Goal: Task Accomplishment & Management: Manage account settings

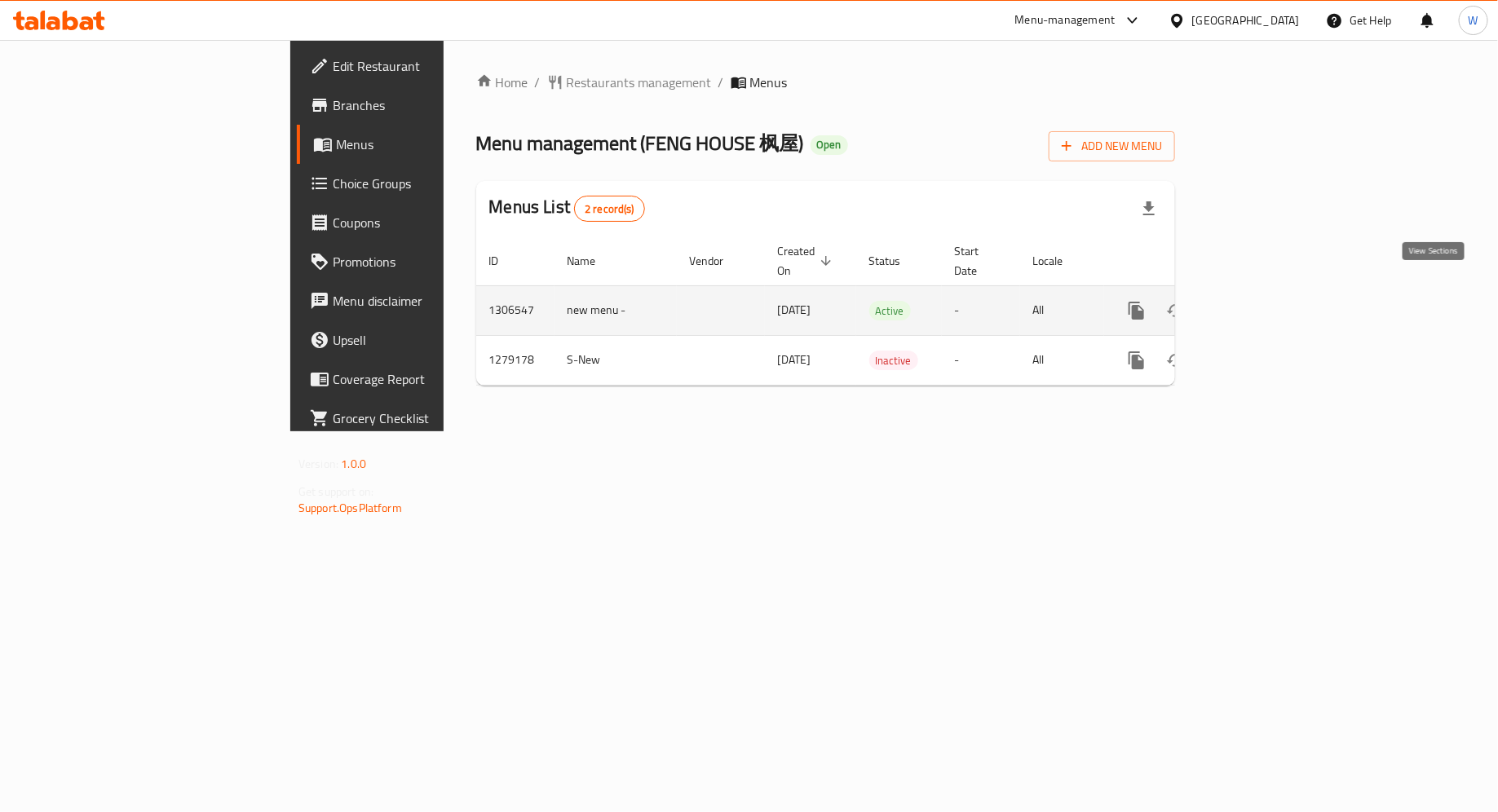
click at [1264, 301] on icon "enhanced table" at bounding box center [1254, 310] width 20 height 20
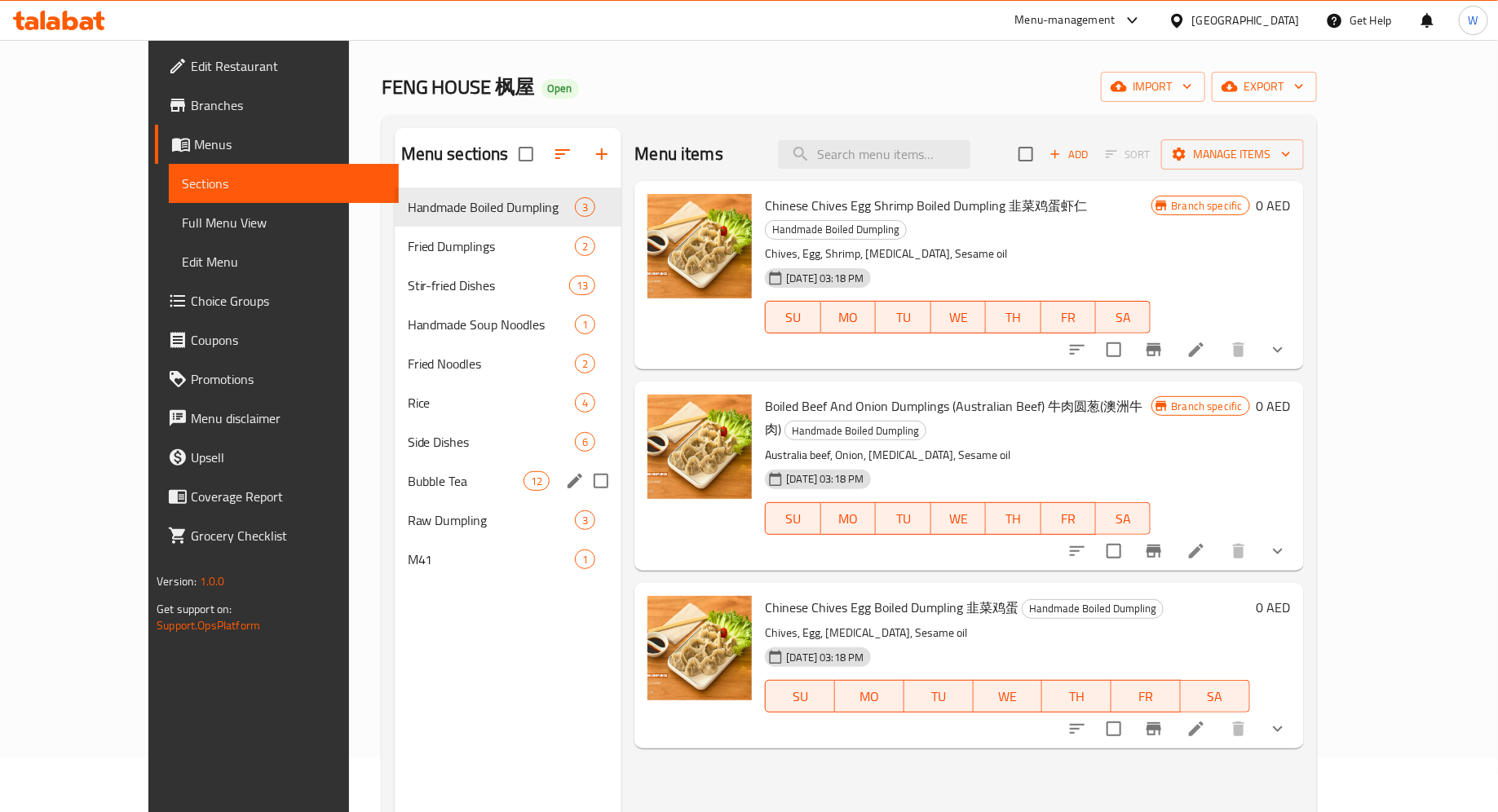
scroll to position [58, 0]
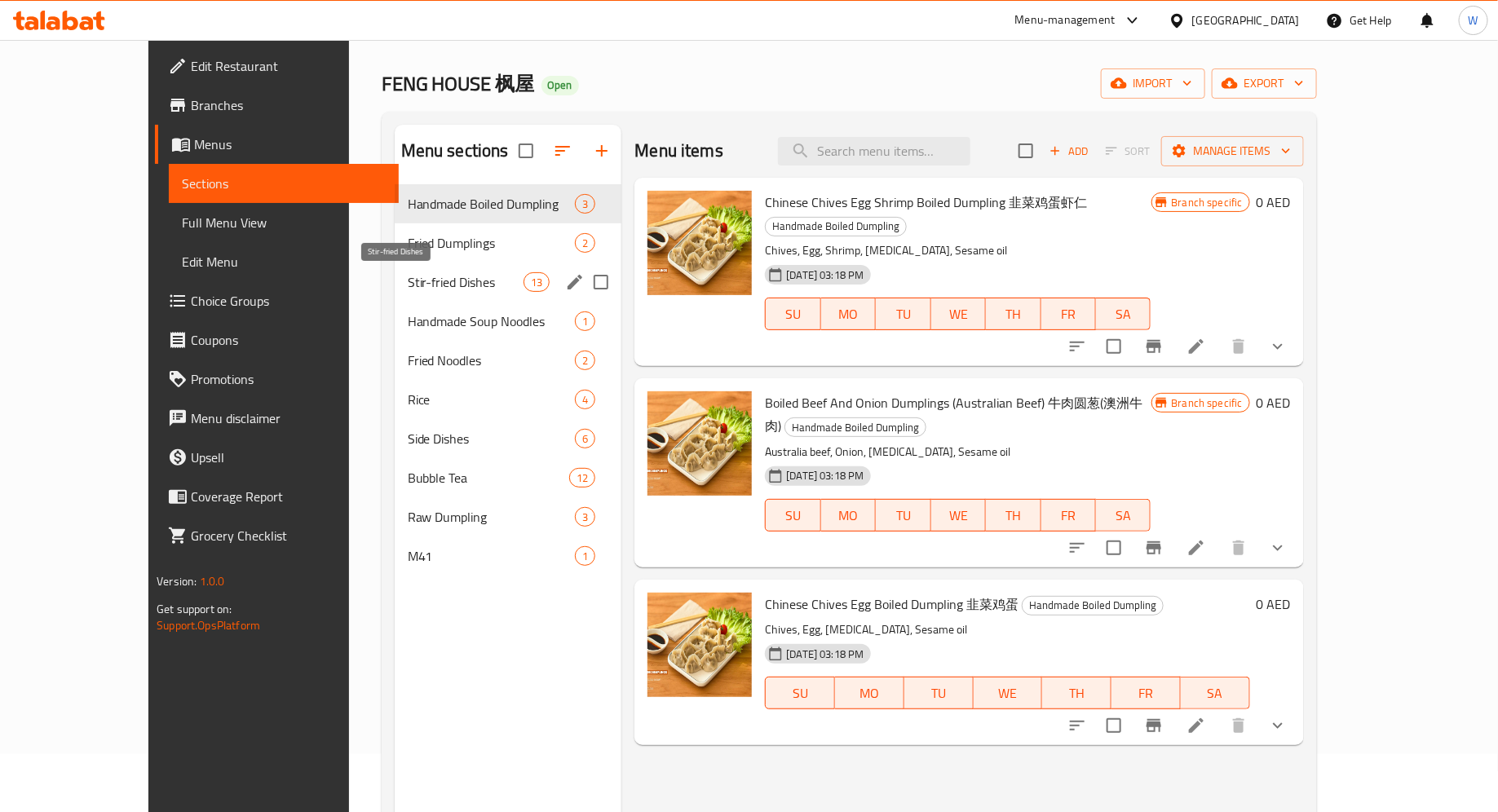
click at [408, 281] on span "Stir-fried Dishes" at bounding box center [466, 281] width 116 height 20
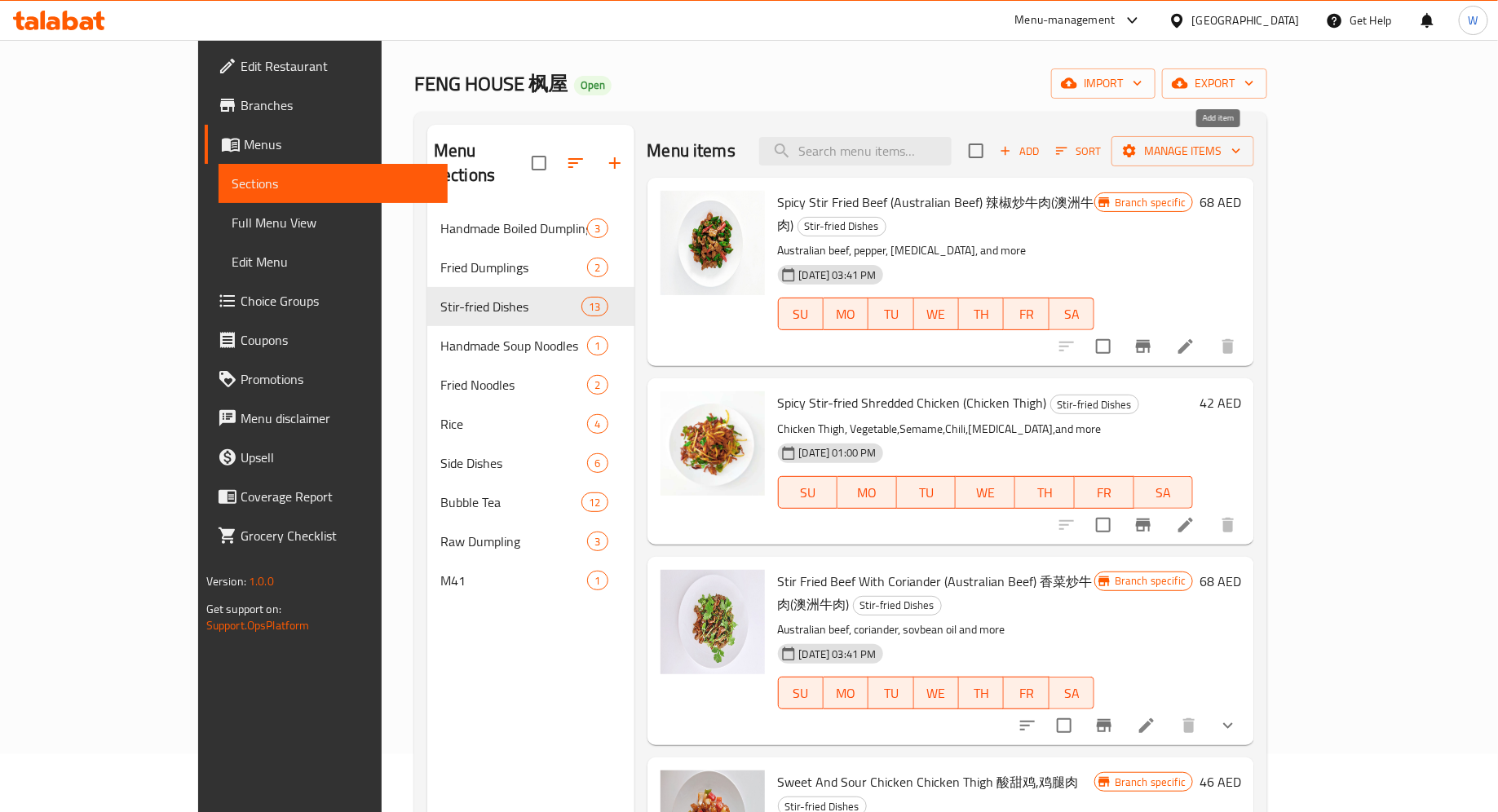
click at [1042, 146] on span "Add" at bounding box center [1019, 151] width 44 height 19
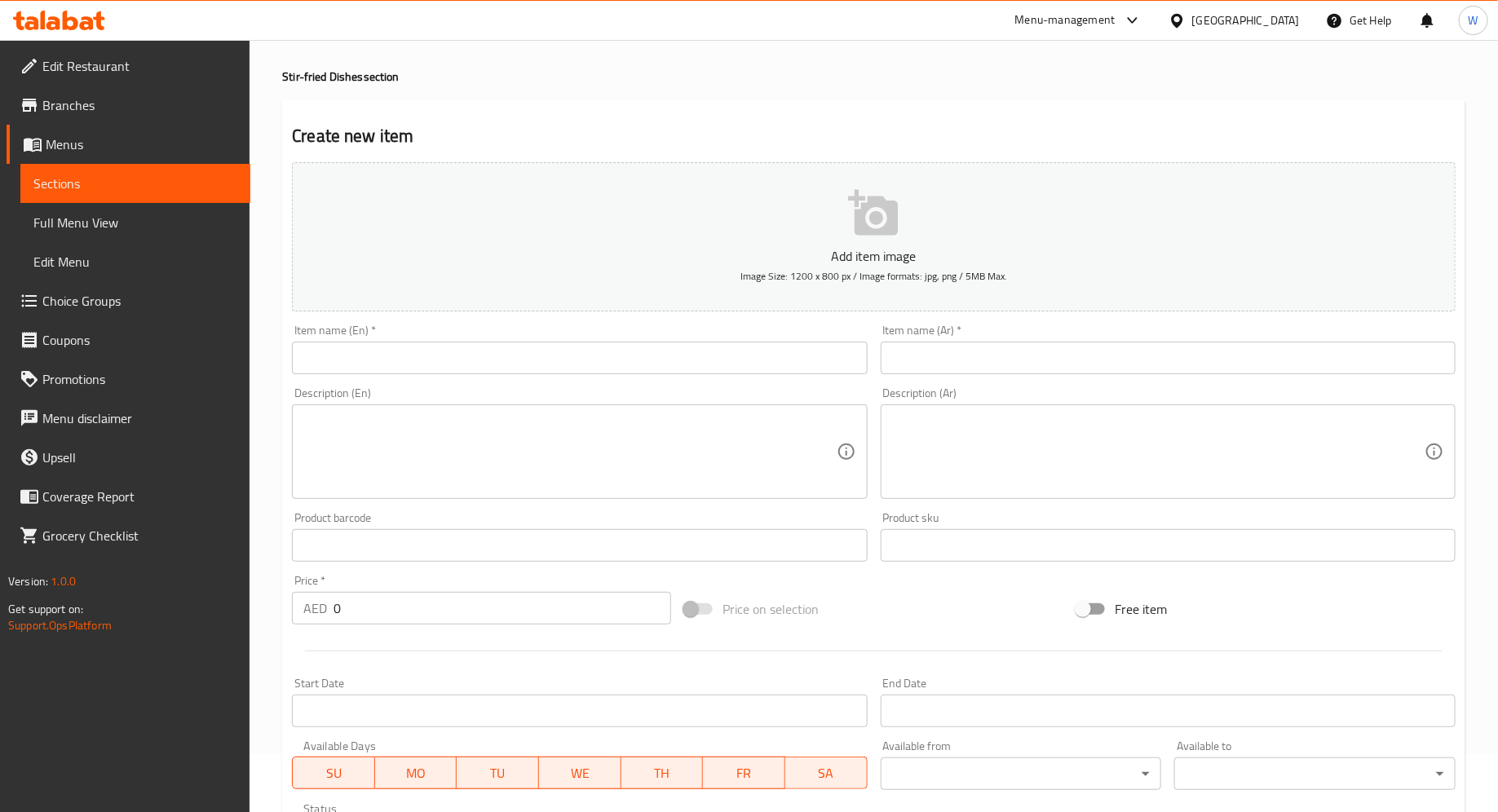
click at [870, 224] on icon "button" at bounding box center [874, 213] width 52 height 52
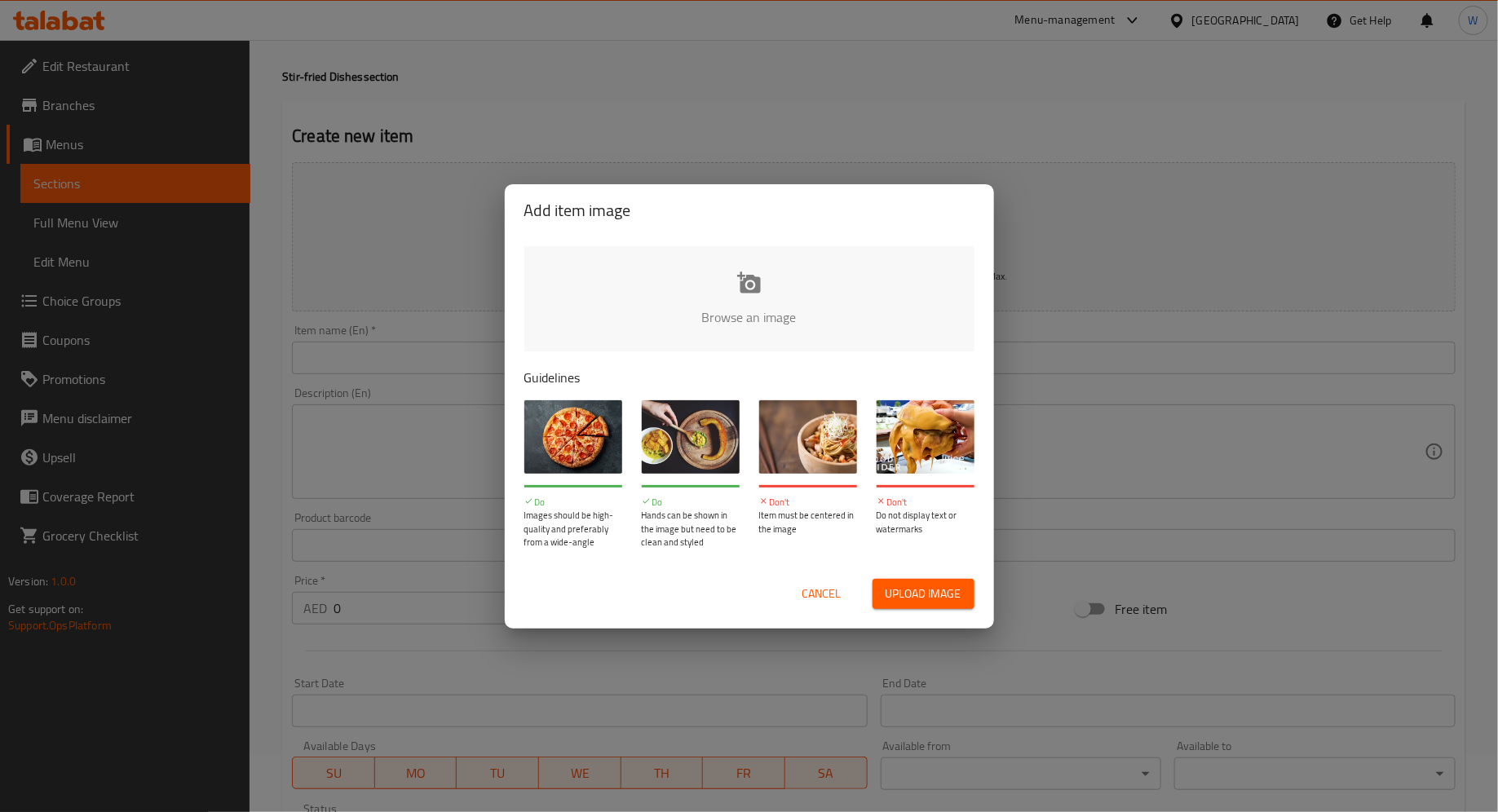
click at [729, 304] on input "file" at bounding box center [1301, 322] width 1553 height 153
type input "C:\fakepath\WechatIMG2206.jpg"
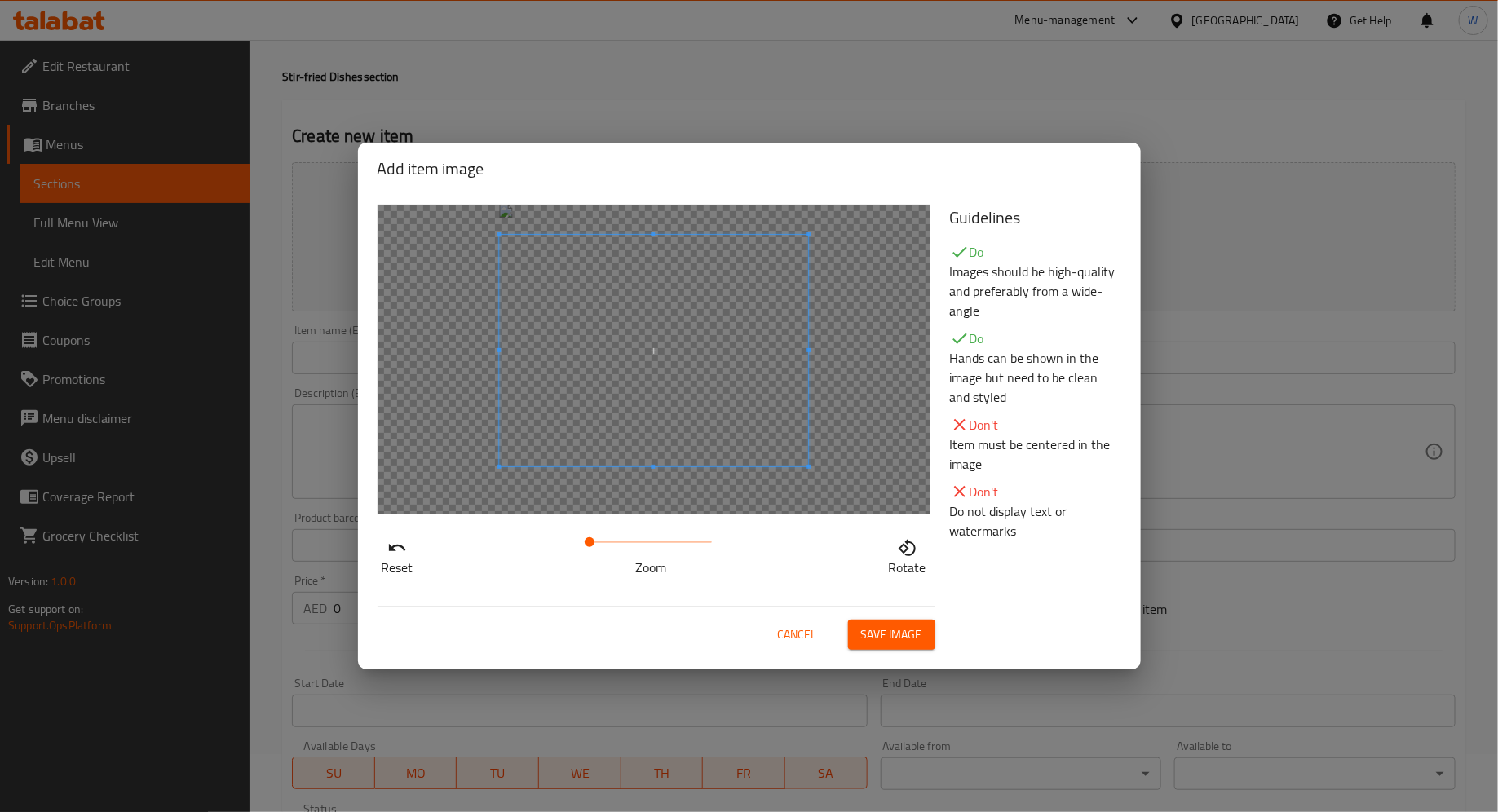
click at [761, 443] on span at bounding box center [653, 350] width 309 height 231
click at [893, 623] on button "Save image" at bounding box center [891, 634] width 87 height 30
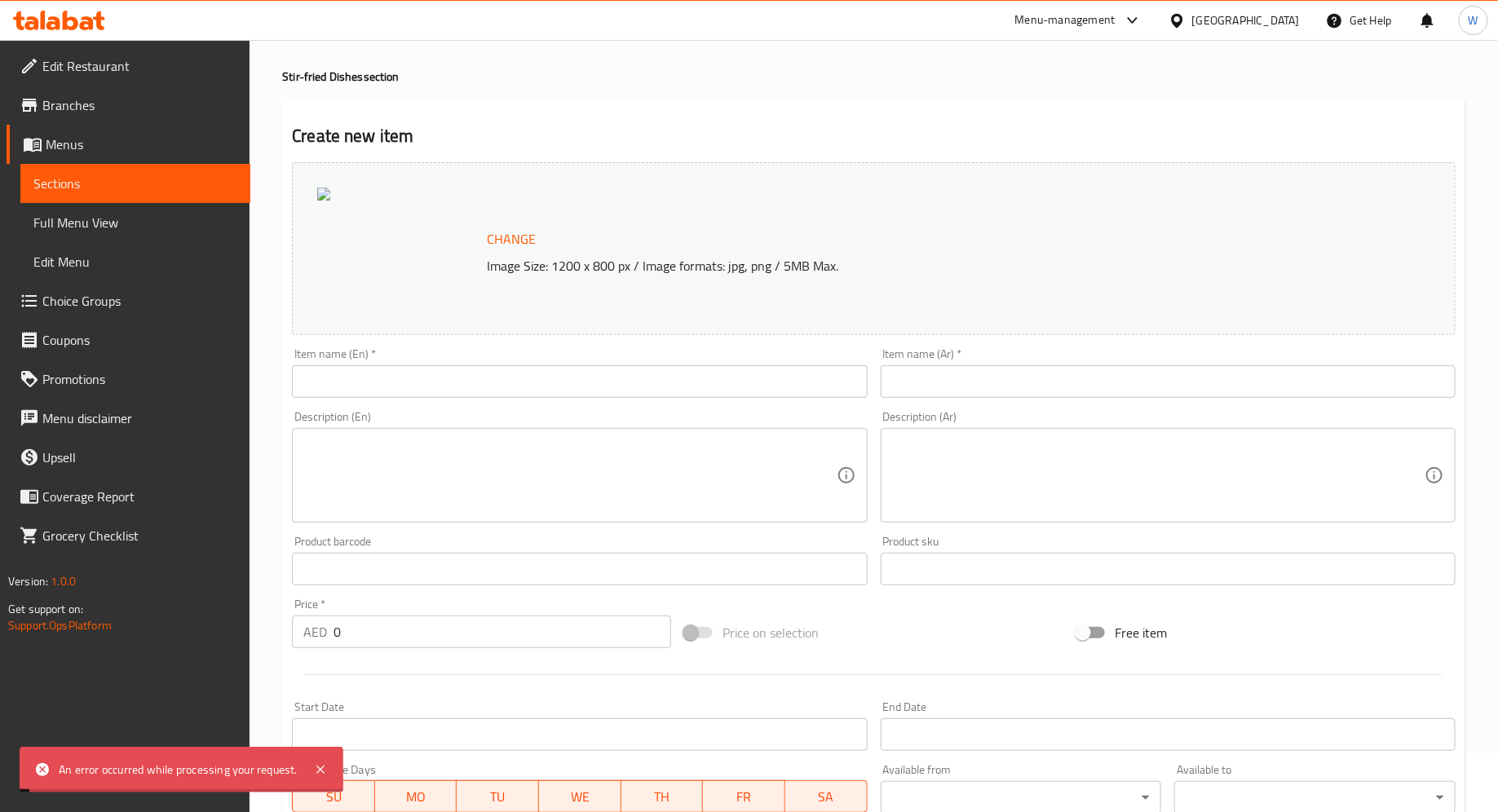
click at [514, 434] on div "Description (En)" at bounding box center [579, 475] width 575 height 95
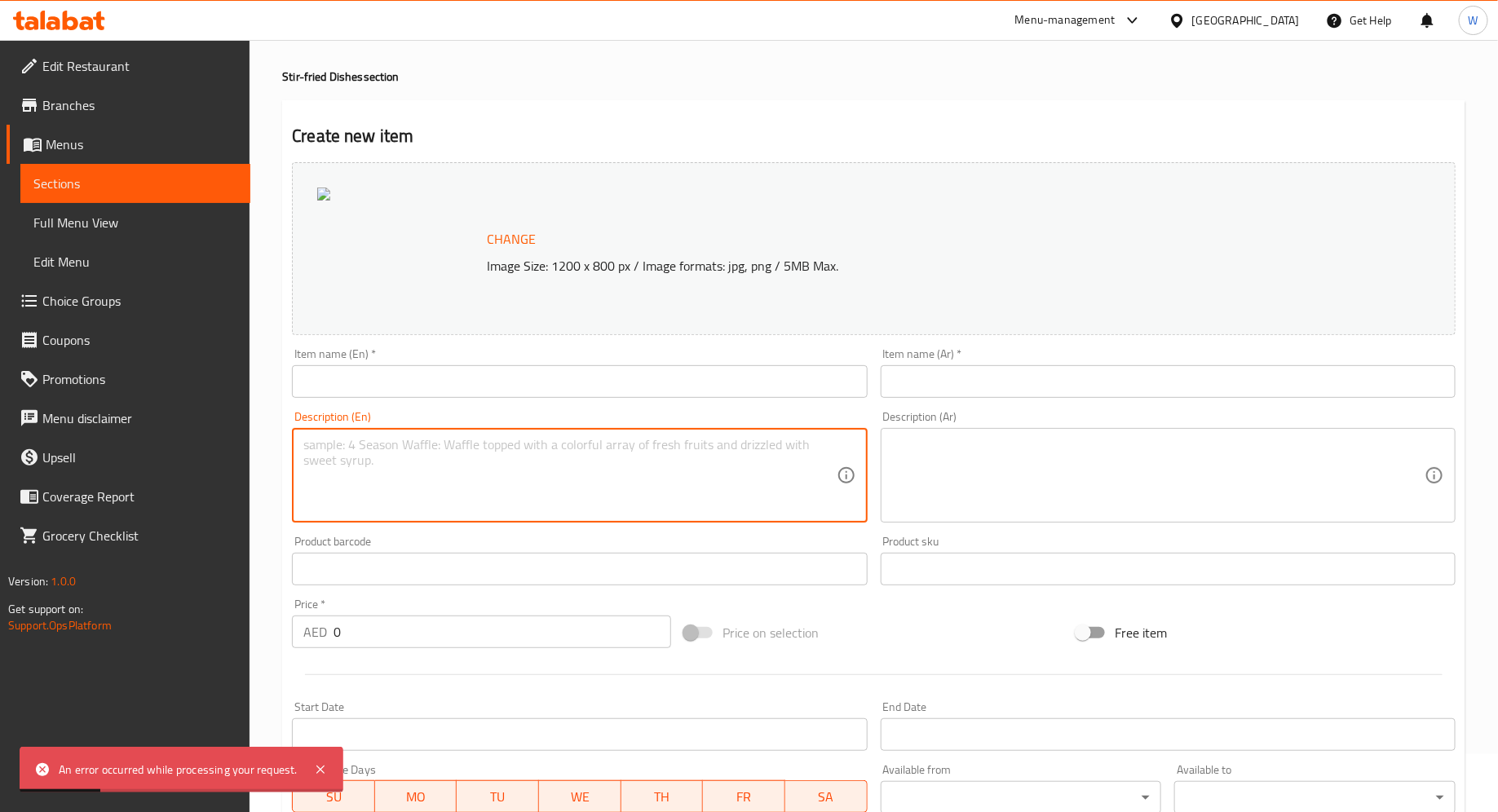
paste textarea "Scrambled Eggs with Scallions 葱花炒鸡蛋 Egg, Spring Onion, [MEDICAL_DATA] ,and more"
drag, startPoint x: 386, startPoint y: 456, endPoint x: 287, endPoint y: 453, distance: 99.0
click at [287, 453] on div "Description (En) Scrambled Eggs with Scallions 葱花炒鸡蛋 Egg, Spring Onion, [MEDICA…" at bounding box center [579, 467] width 588 height 125
drag, startPoint x: 482, startPoint y: 437, endPoint x: 170, endPoint y: 438, distance: 312.0
click at [170, 438] on div "Edit Restaurant Branches Menus Sections Full Menu View Edit Menu Choice Groups …" at bounding box center [749, 550] width 1498 height 1136
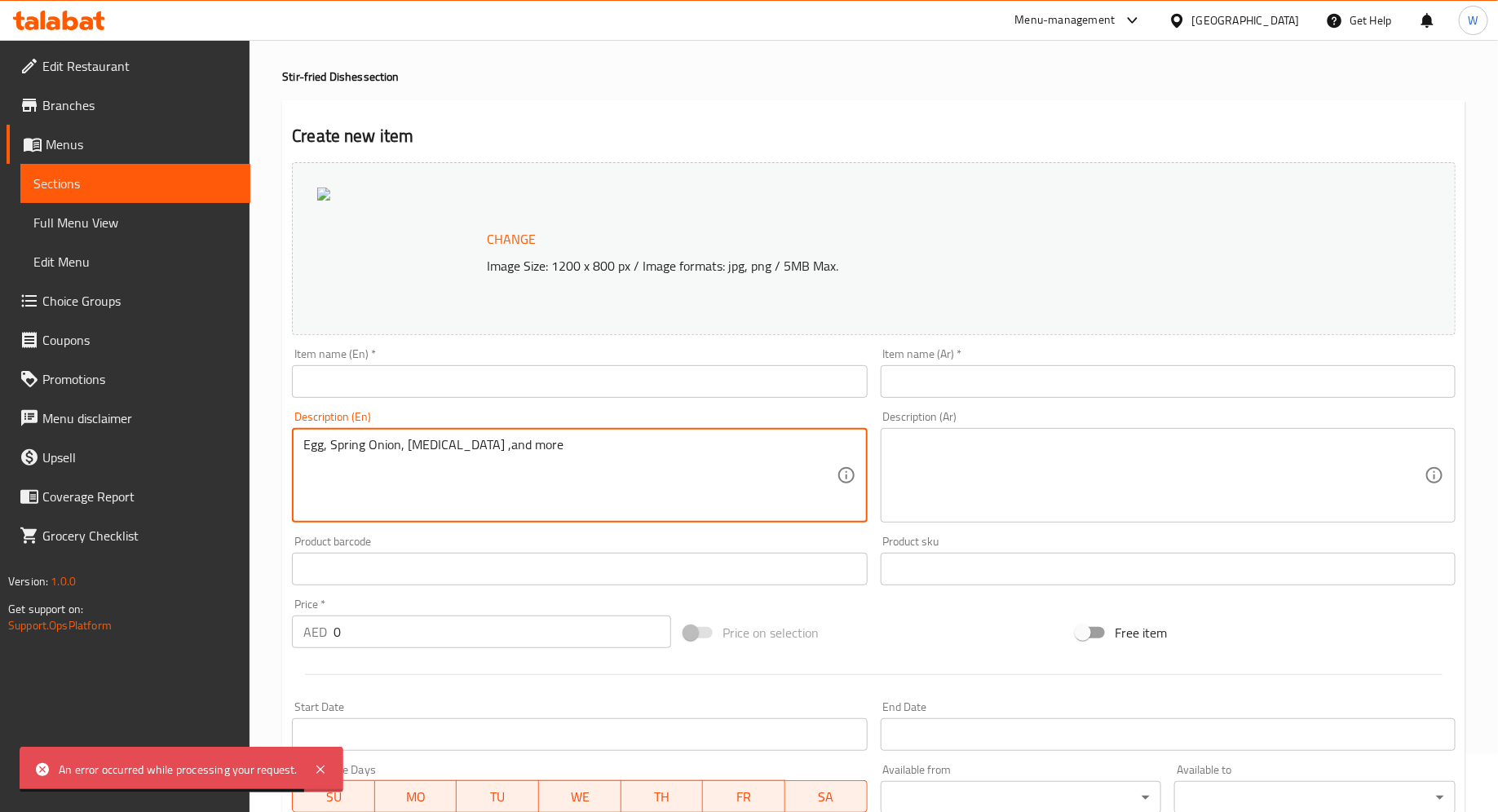
click at [304, 459] on textarea "Egg, Spring Onion, [MEDICAL_DATA] ,and more" at bounding box center [570, 475] width 532 height 78
type textarea "Egg, Spring Onion, [MEDICAL_DATA] ,and more"
click at [406, 380] on input "text" at bounding box center [579, 381] width 575 height 32
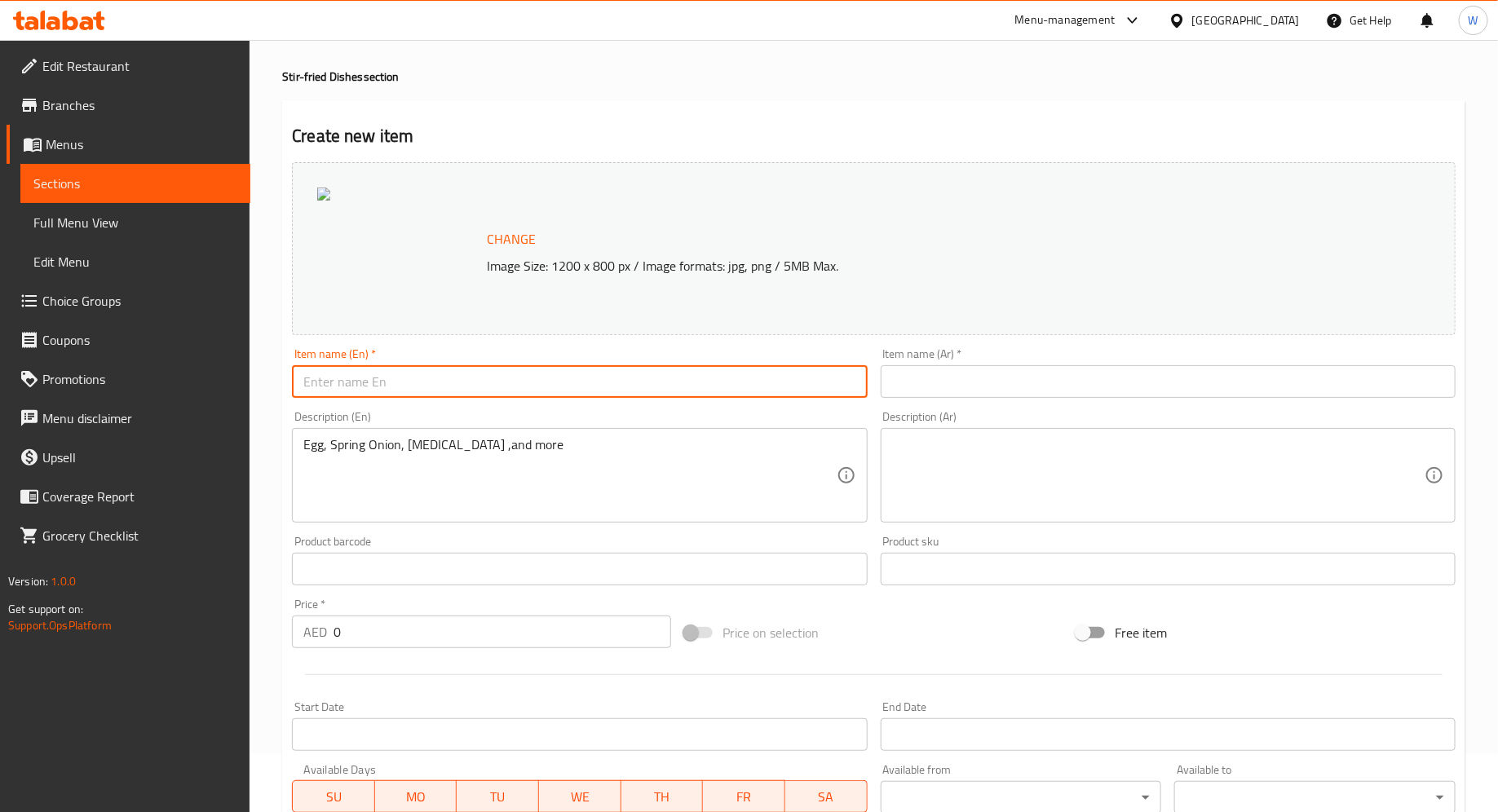
paste input "Scrambled Eggs with Scallions"
type input "Scrambled Eggs with Scallions"
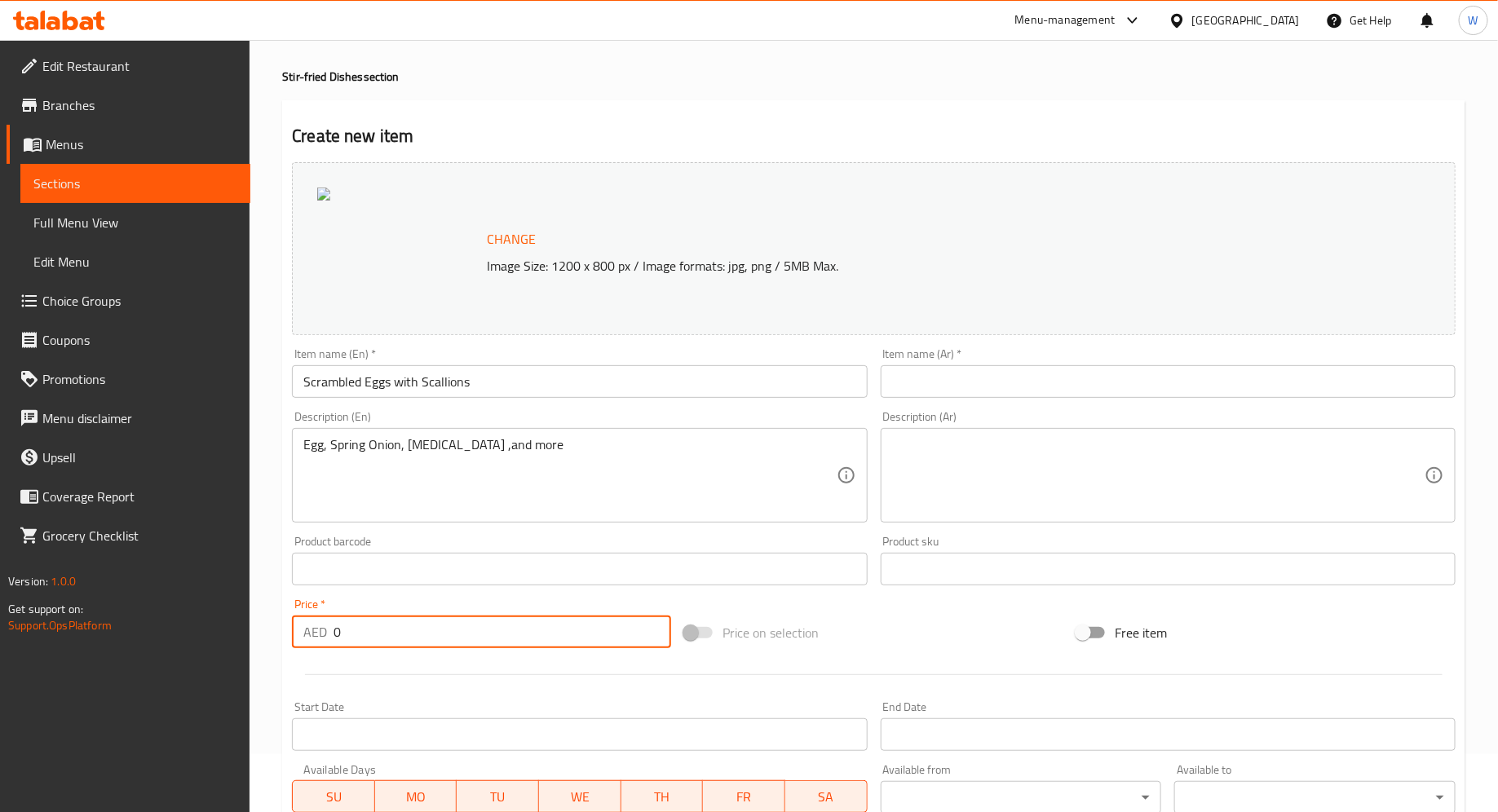
drag, startPoint x: 371, startPoint y: 637, endPoint x: 287, endPoint y: 637, distance: 84.0
click at [287, 637] on div "Price   * AED 0 Price *" at bounding box center [482, 624] width 392 height 63
type input "28"
click at [577, 397] on input "Scrambled Eggs with Scallions" at bounding box center [579, 381] width 575 height 32
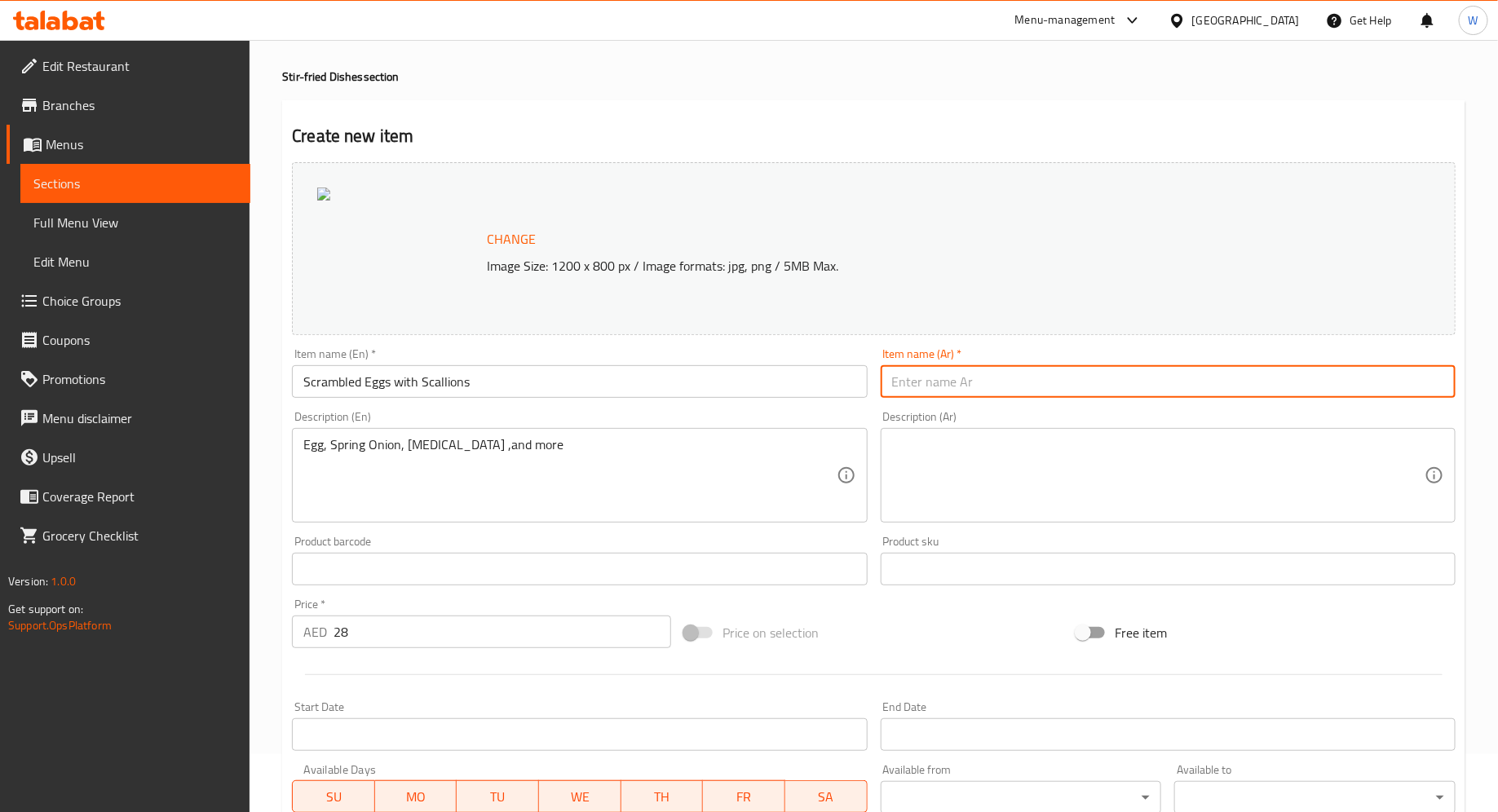
click at [1007, 397] on input "text" at bounding box center [1168, 381] width 575 height 32
paste input "بيض مخفوق مع البصل الأخضر"
type input "بيض مخفوق مع البصل الأخضر"
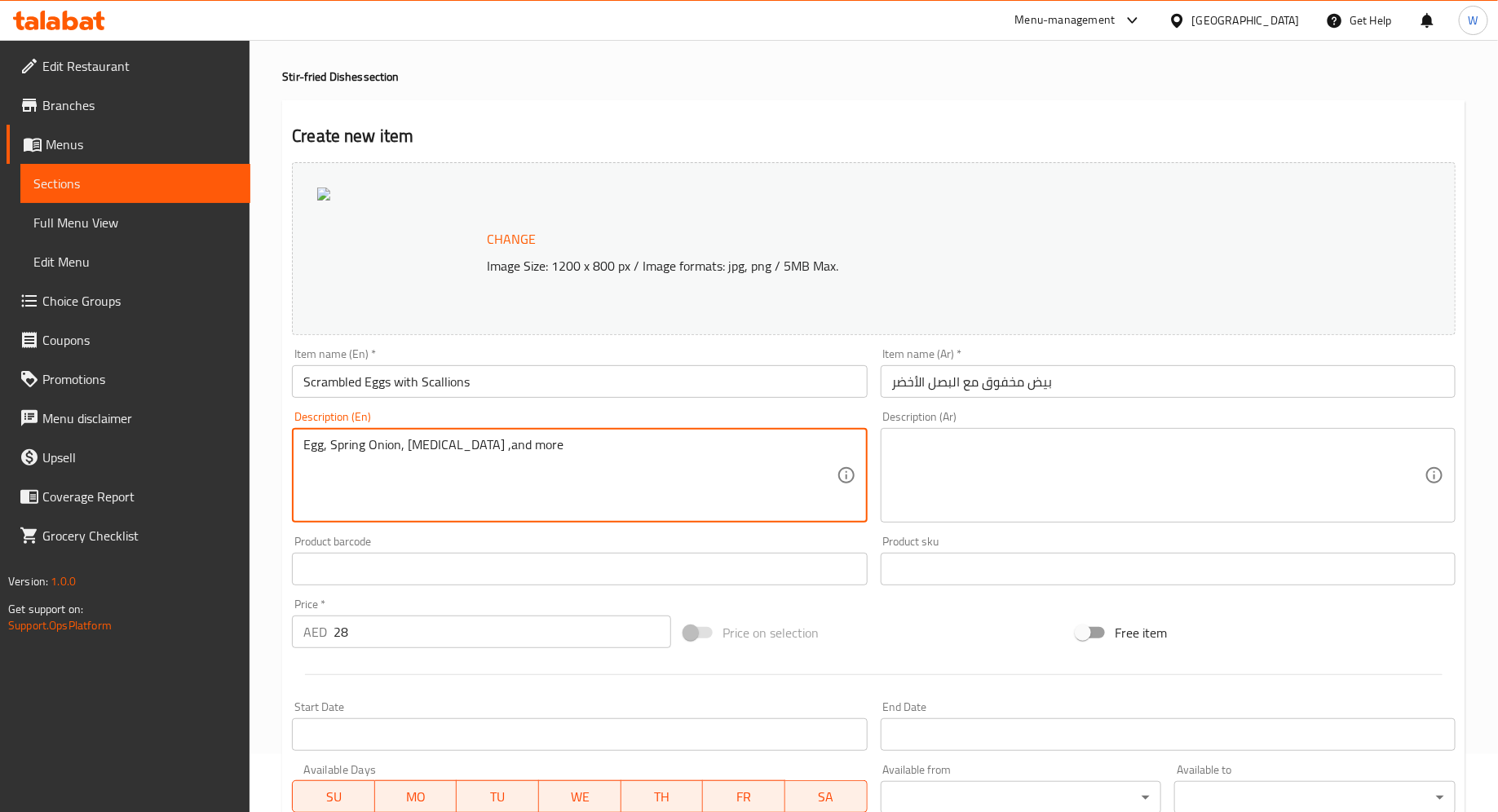
drag, startPoint x: 630, startPoint y: 457, endPoint x: 153, endPoint y: 423, distance: 478.2
click at [152, 423] on div "Edit Restaurant Branches Menus Sections Full Menu View Edit Menu Choice Groups …" at bounding box center [749, 550] width 1498 height 1136
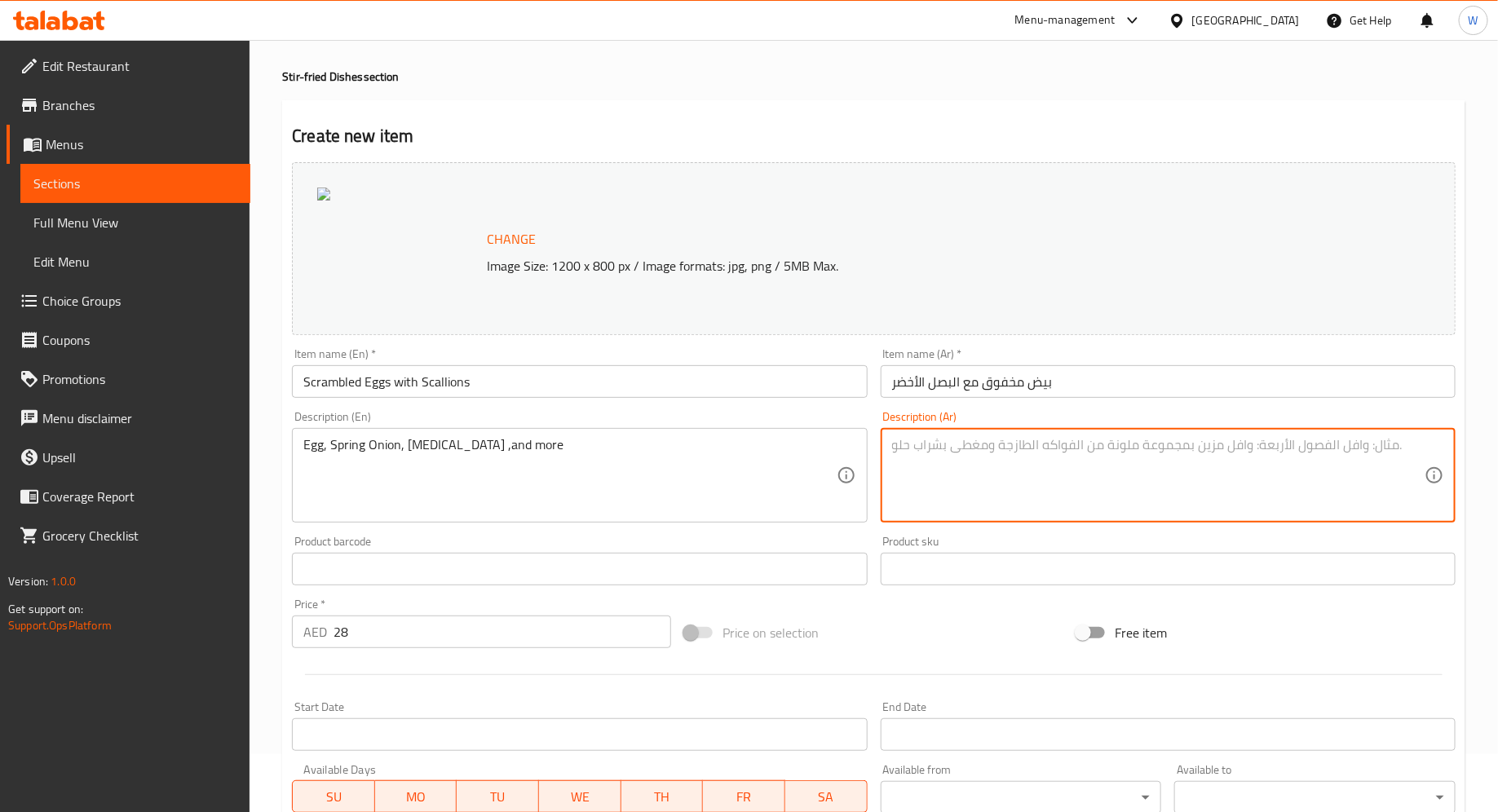
click at [958, 490] on textarea at bounding box center [1158, 475] width 532 height 78
paste textarea "البيض والبصل الأخضر وزيت فول الصويا والمزيد"
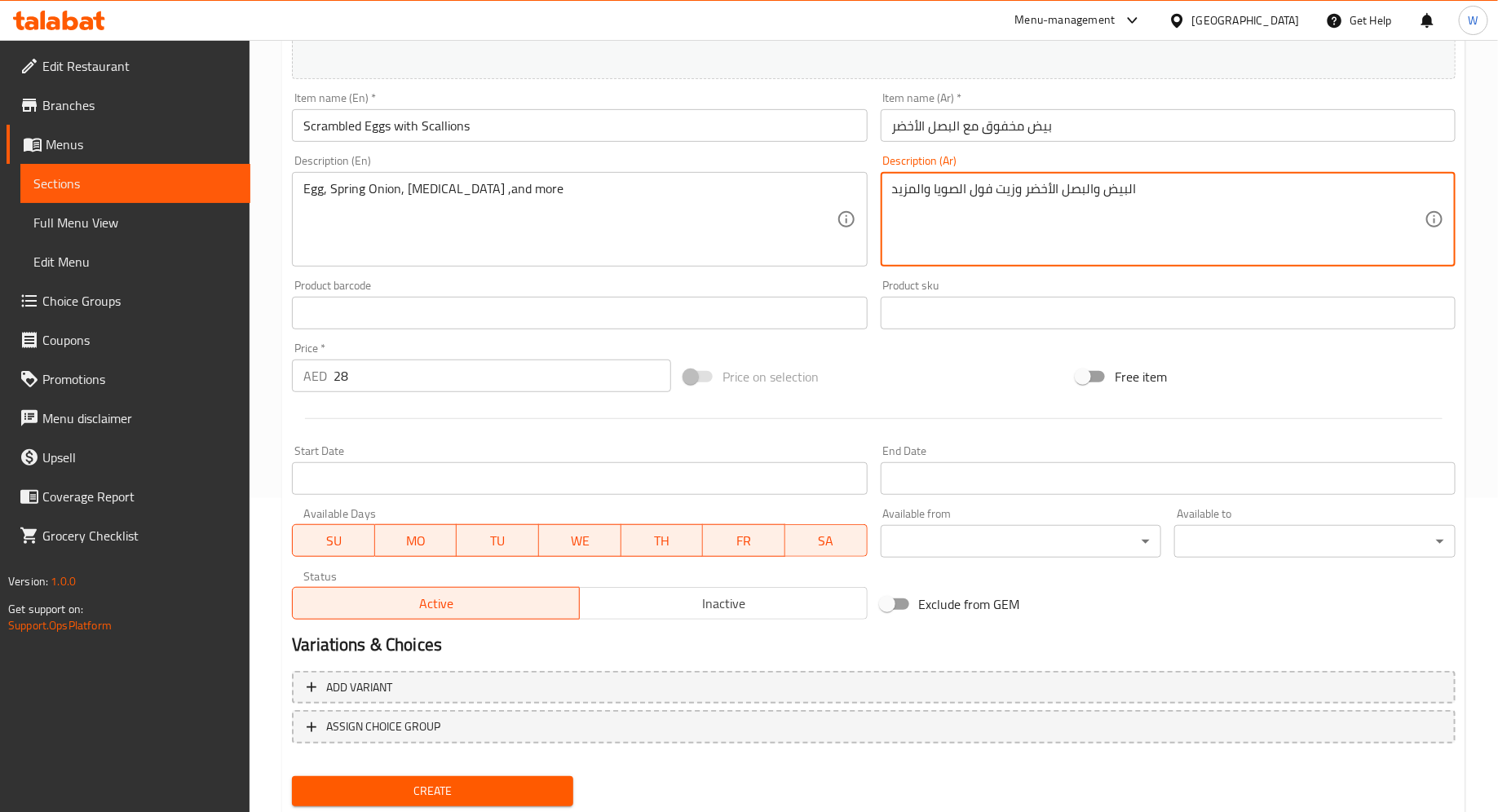
scroll to position [362, 0]
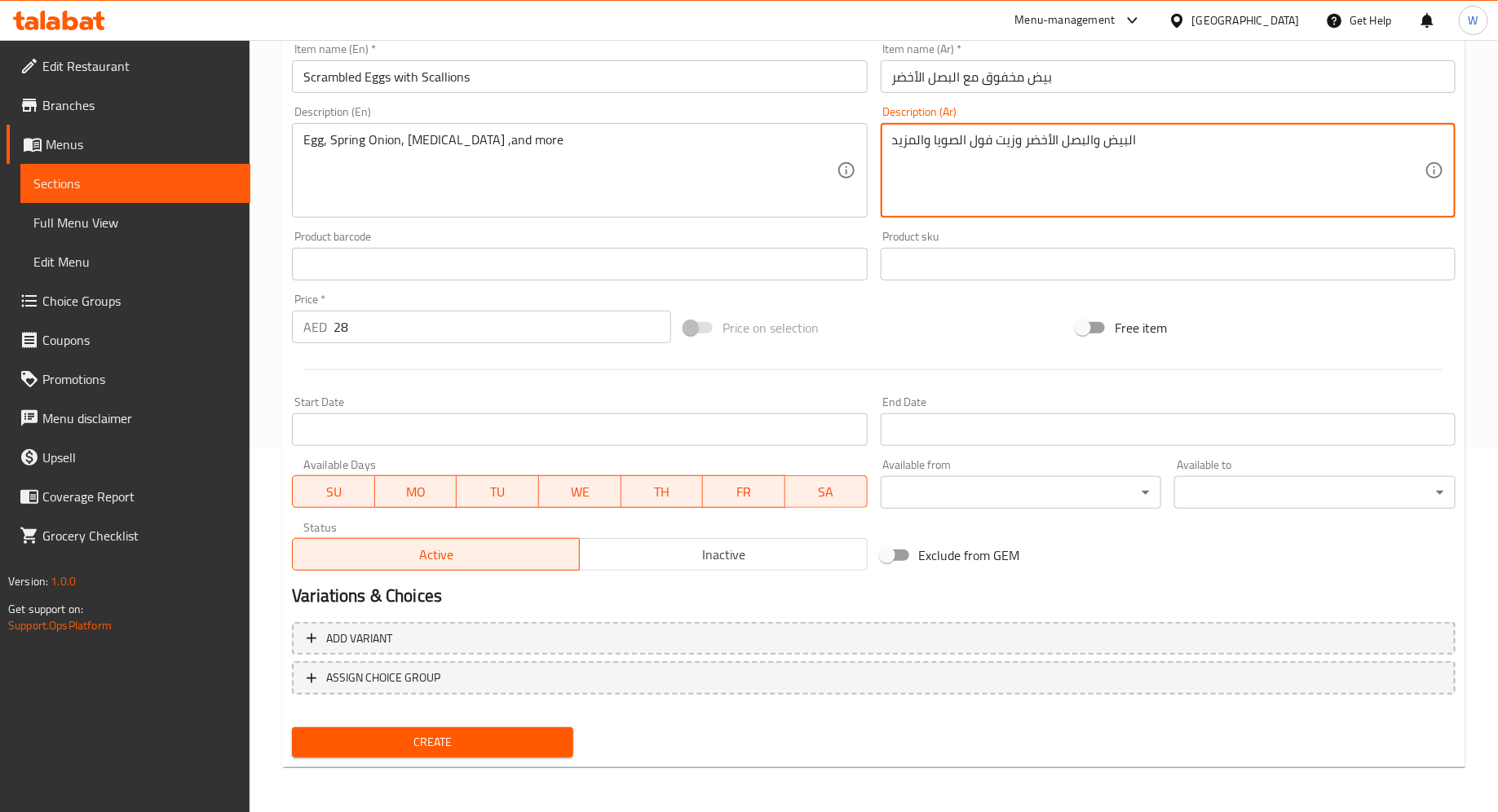
type textarea "البيض والبصل الأخضر وزيت فول الصويا والمزيد"
click at [461, 745] on span "Create" at bounding box center [432, 742] width 255 height 20
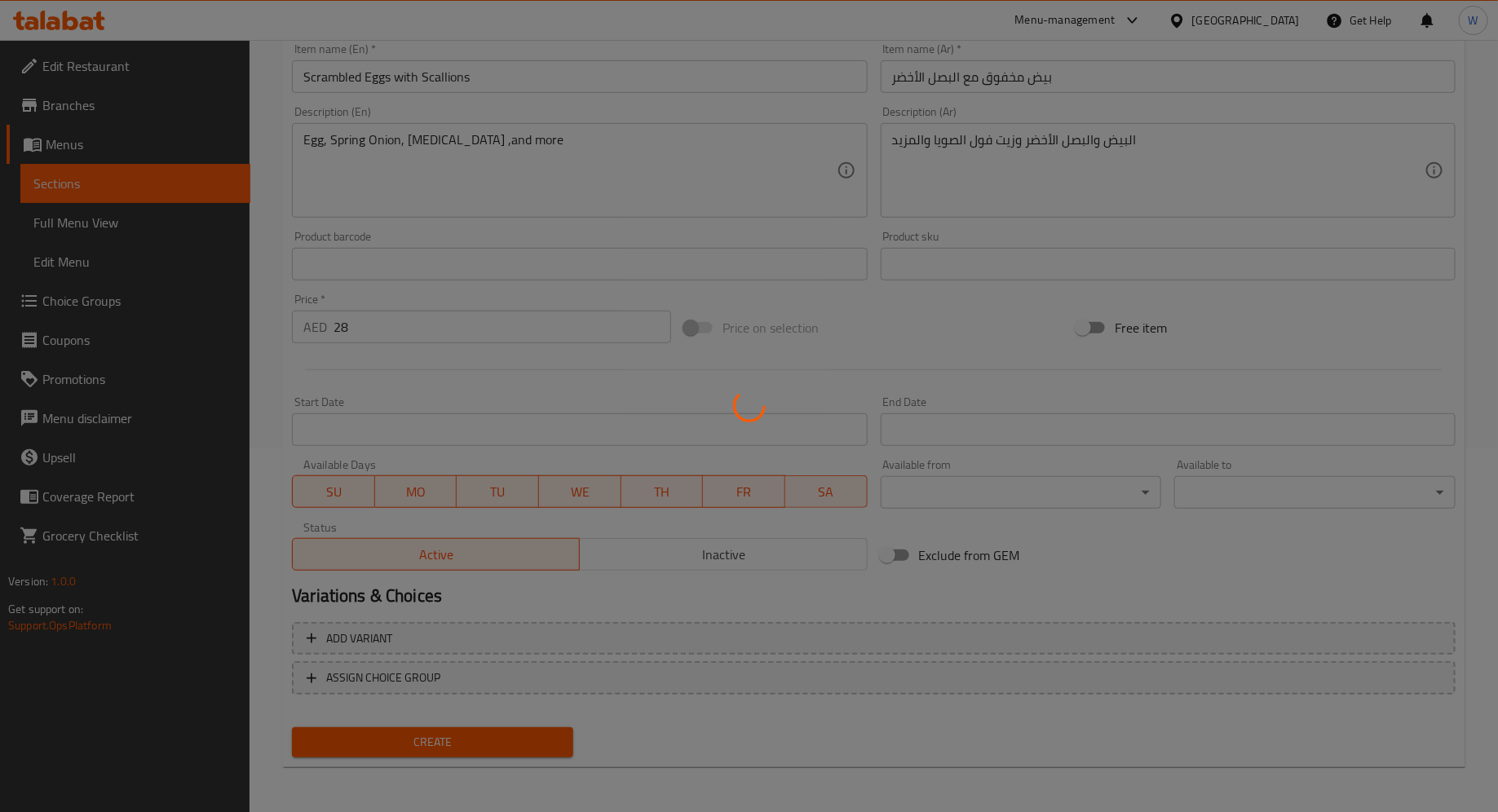
type input "0"
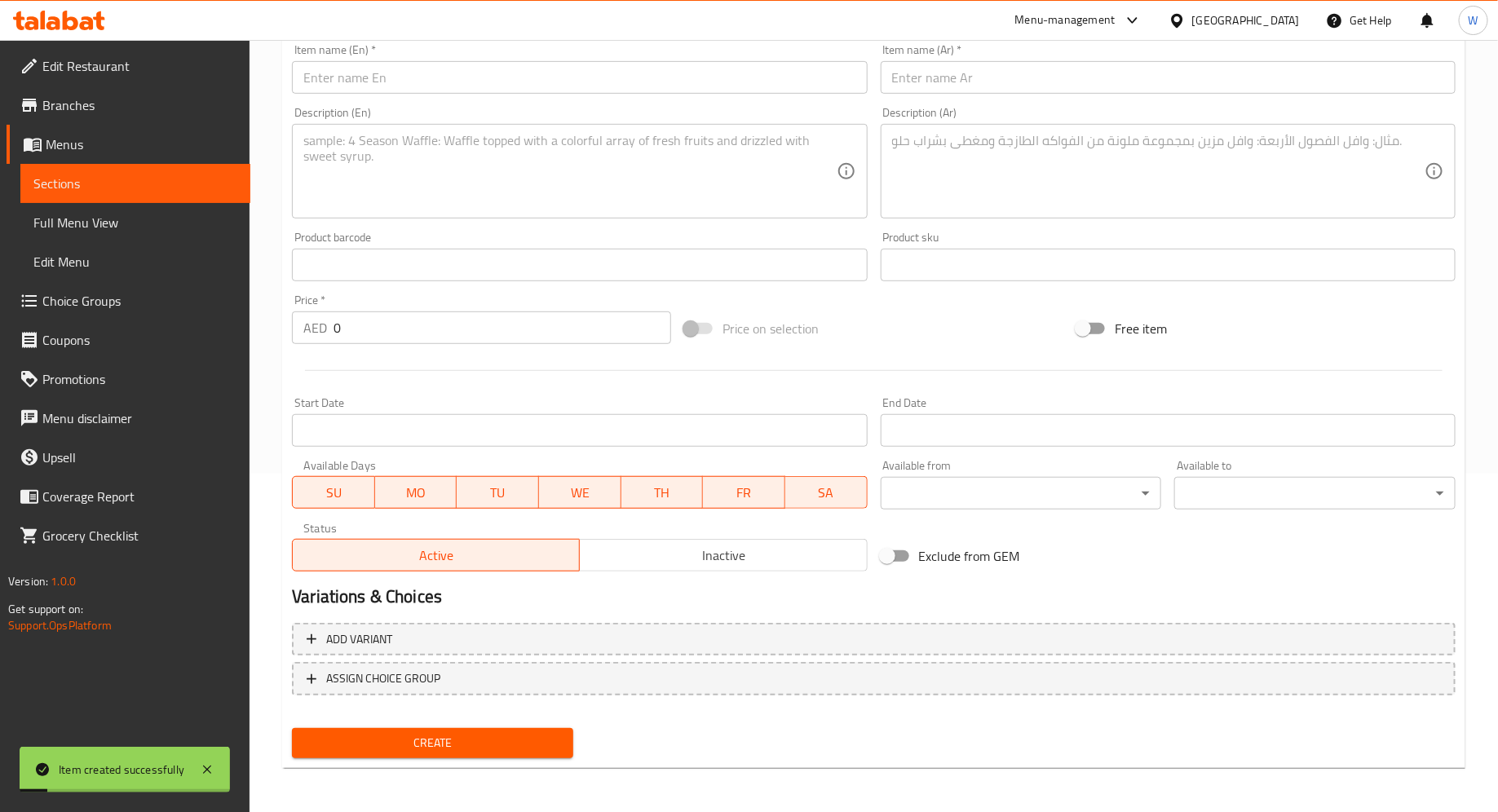
scroll to position [0, 0]
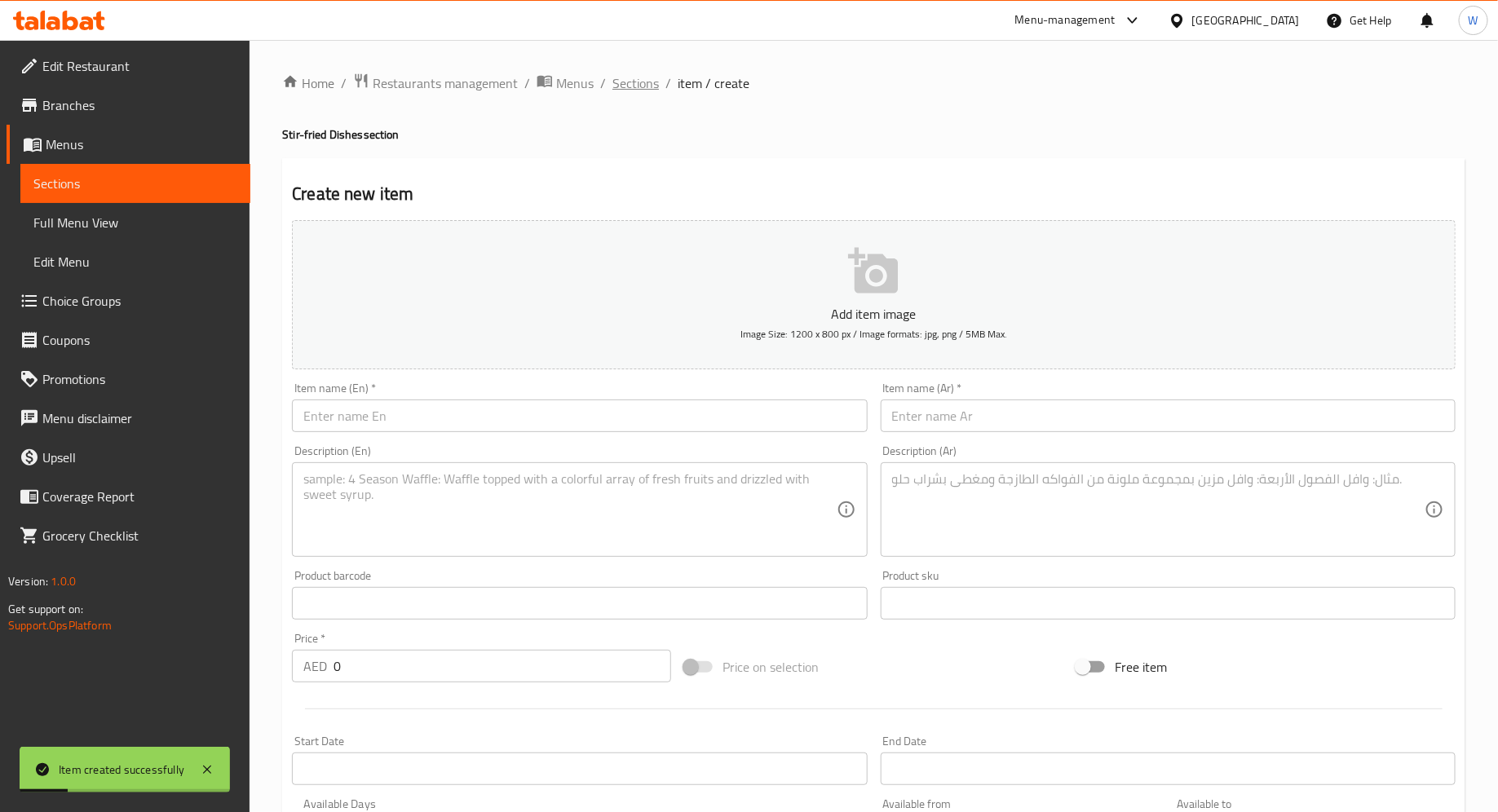
click at [621, 88] on span "Sections" at bounding box center [636, 83] width 46 height 20
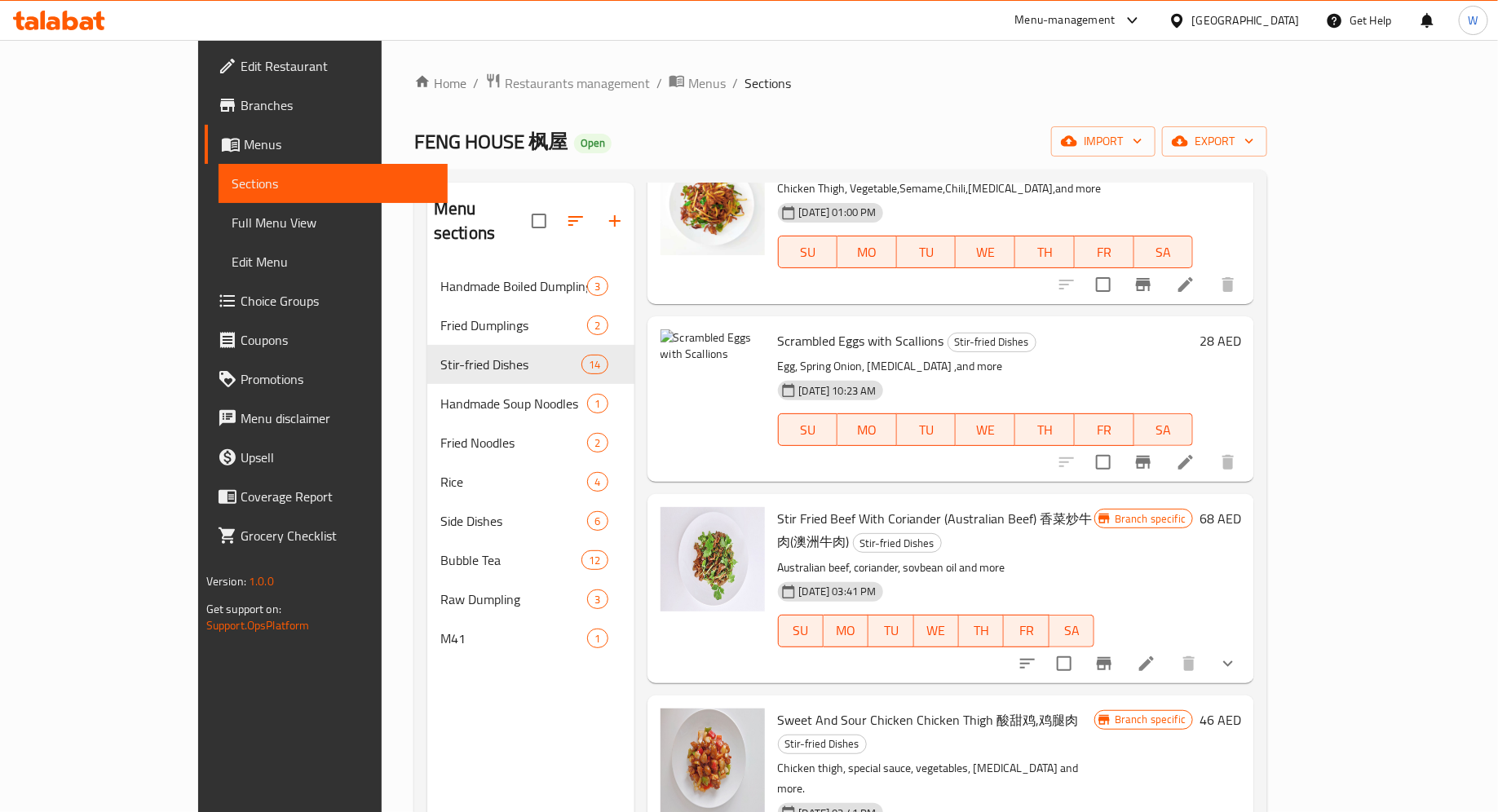
scroll to position [227, 0]
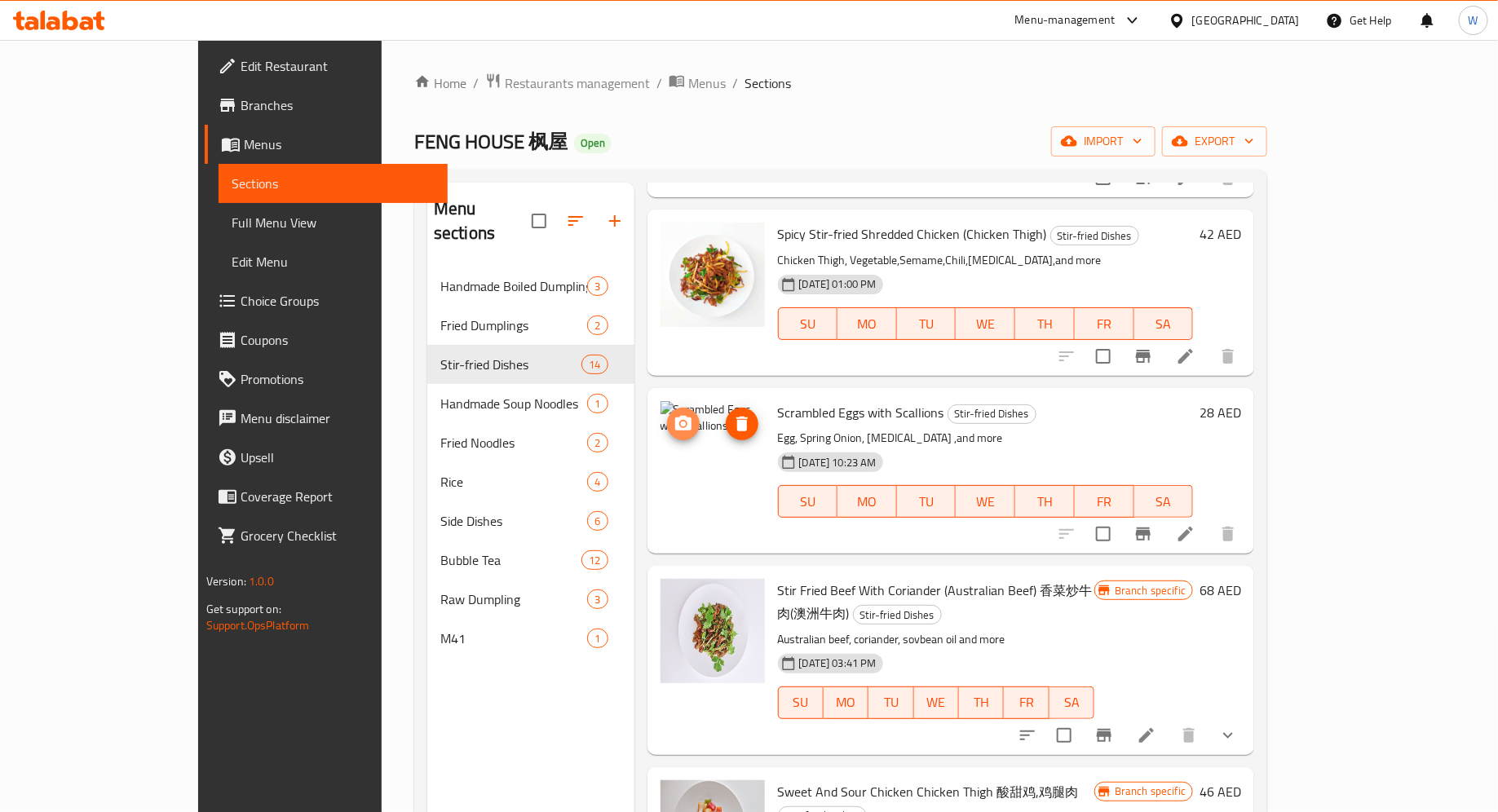
click at [674, 415] on icon "upload picture" at bounding box center [683, 424] width 20 height 20
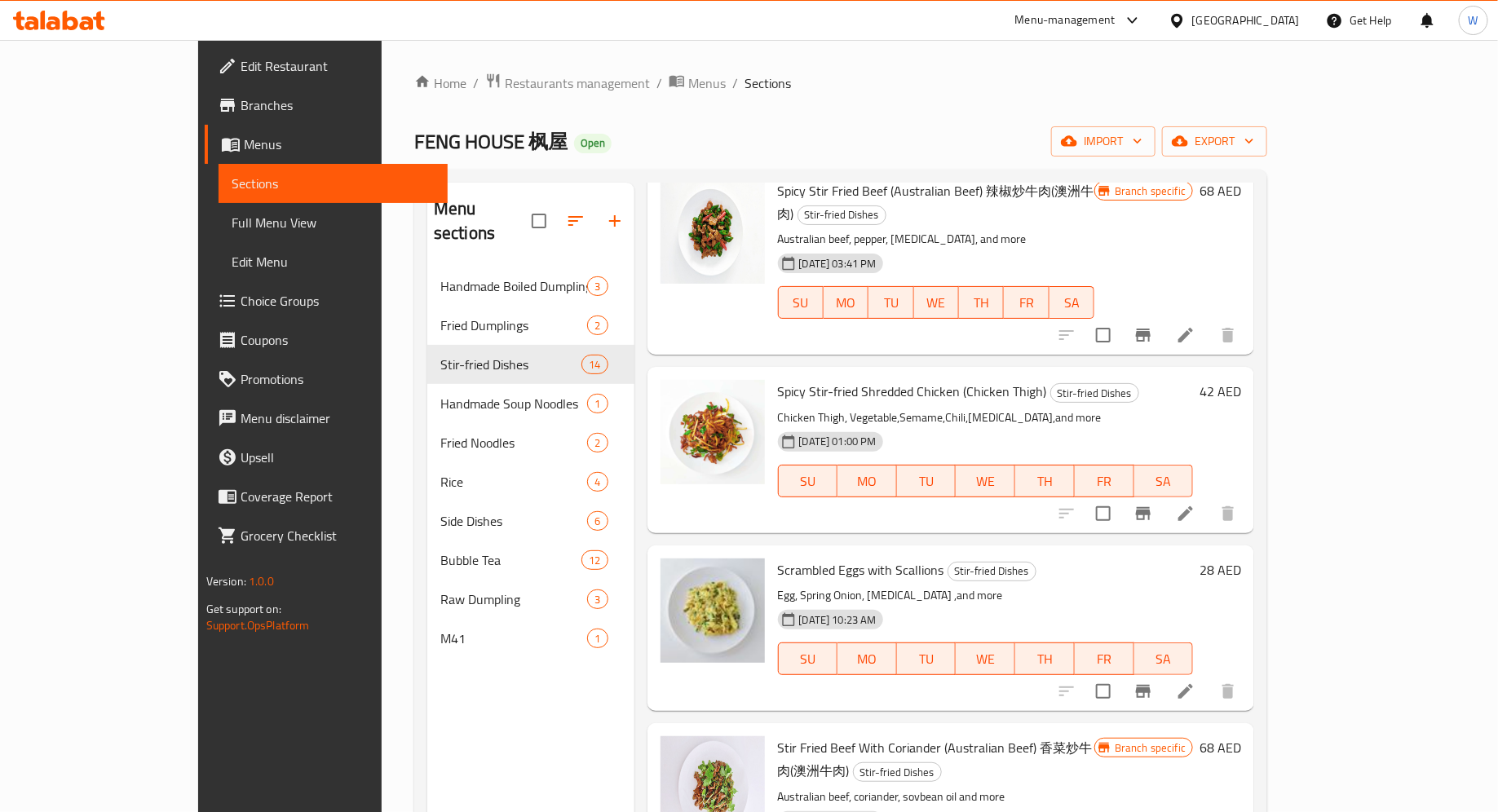
scroll to position [65, 0]
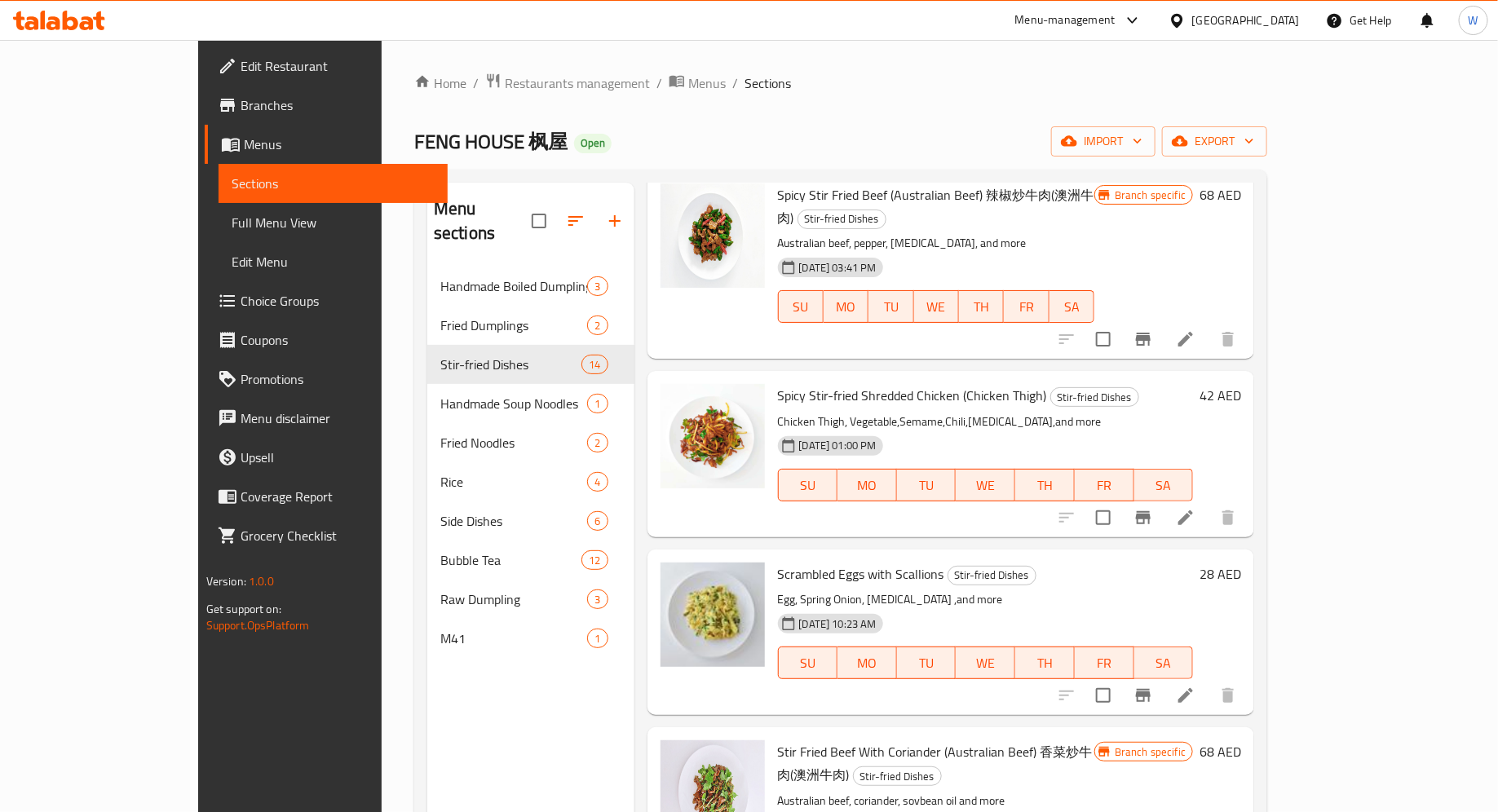
click at [1195, 508] on icon at bounding box center [1185, 518] width 20 height 20
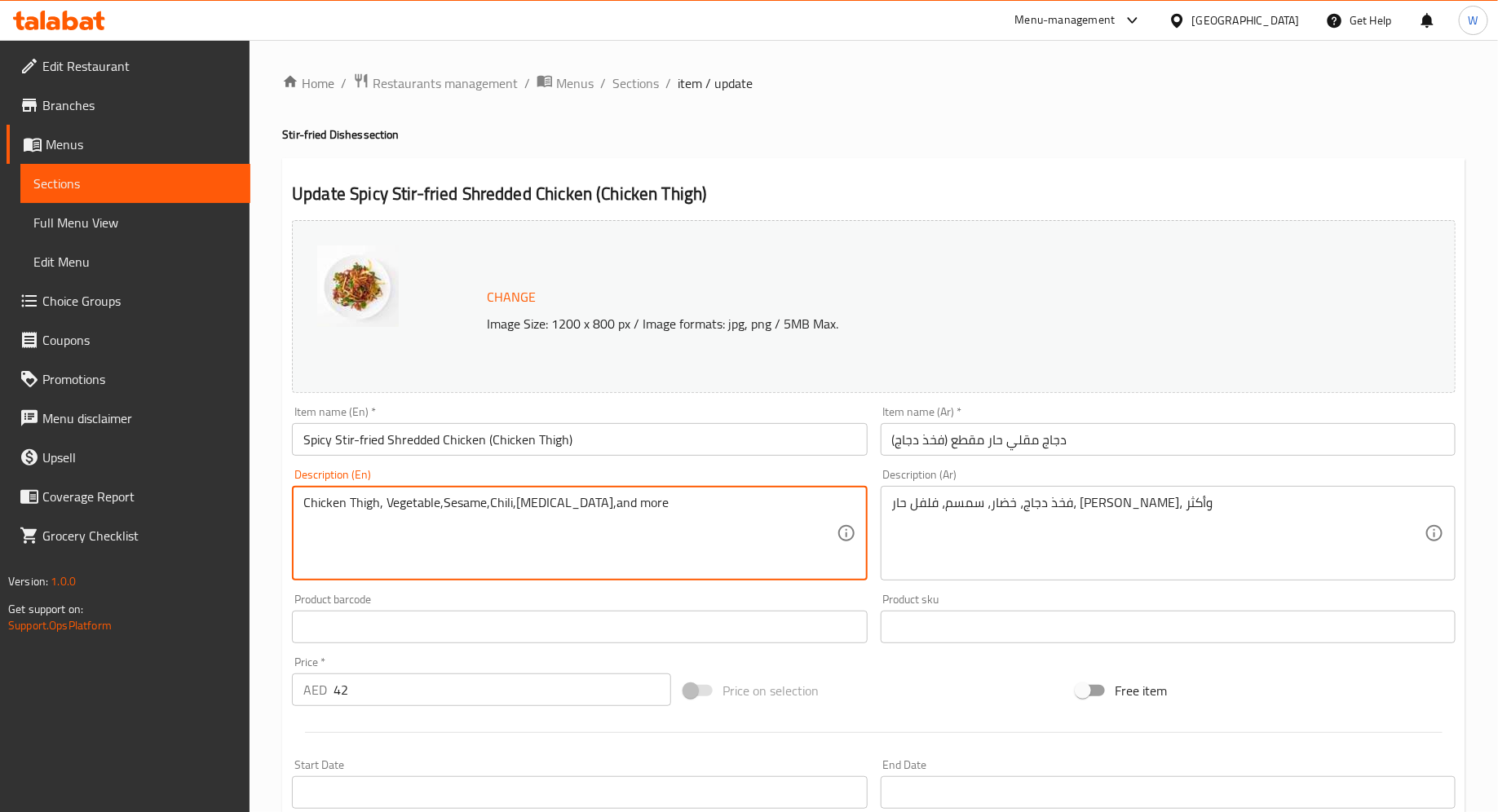
type textarea "Chicken Thigh, Vegetable,Sesame,Chili,[MEDICAL_DATA],and more"
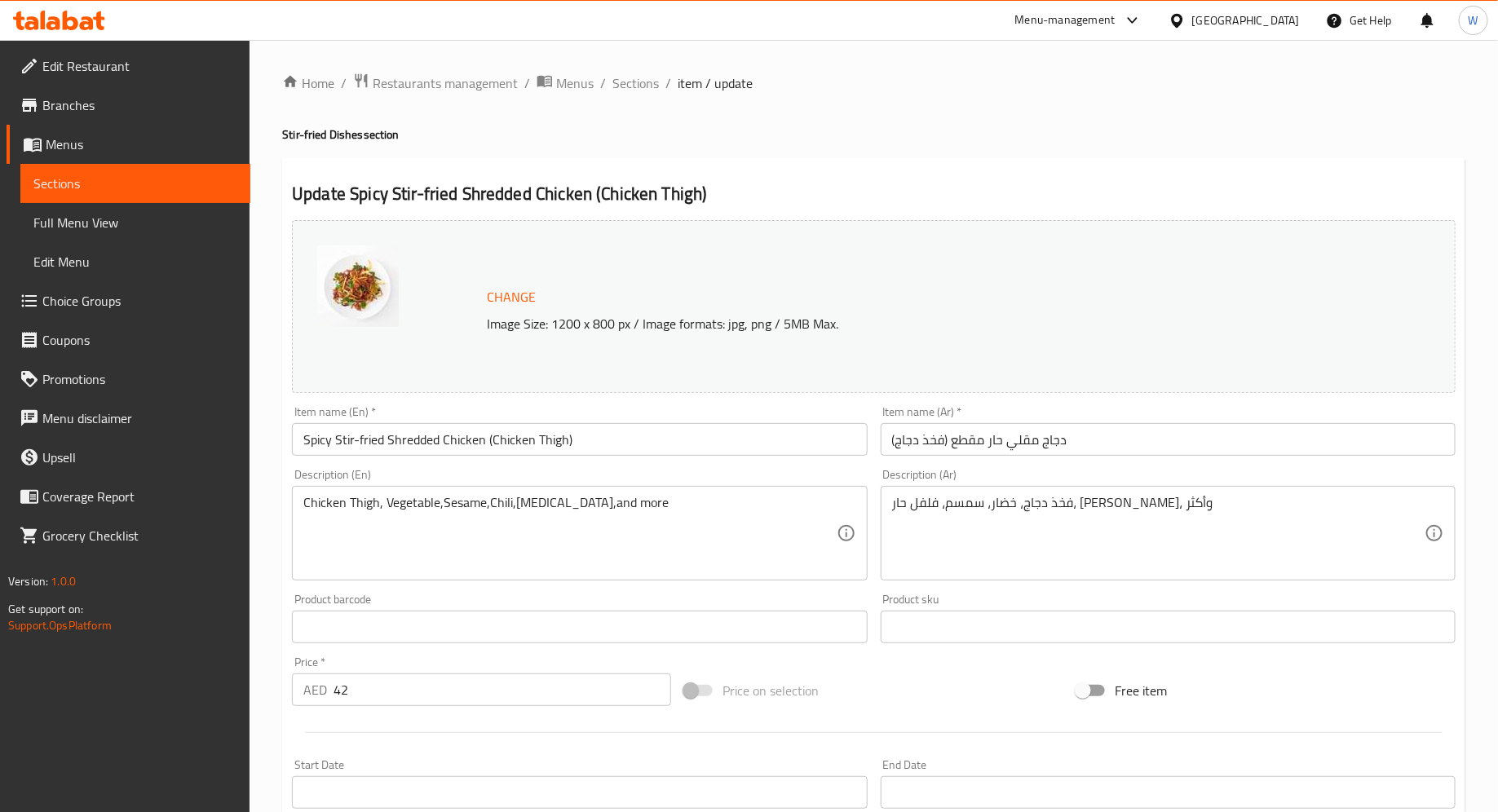
click at [425, 586] on div "Description (En) Chicken Thigh, Vegetable,Sesame,Chili,[MEDICAL_DATA],and more …" at bounding box center [579, 525] width 588 height 125
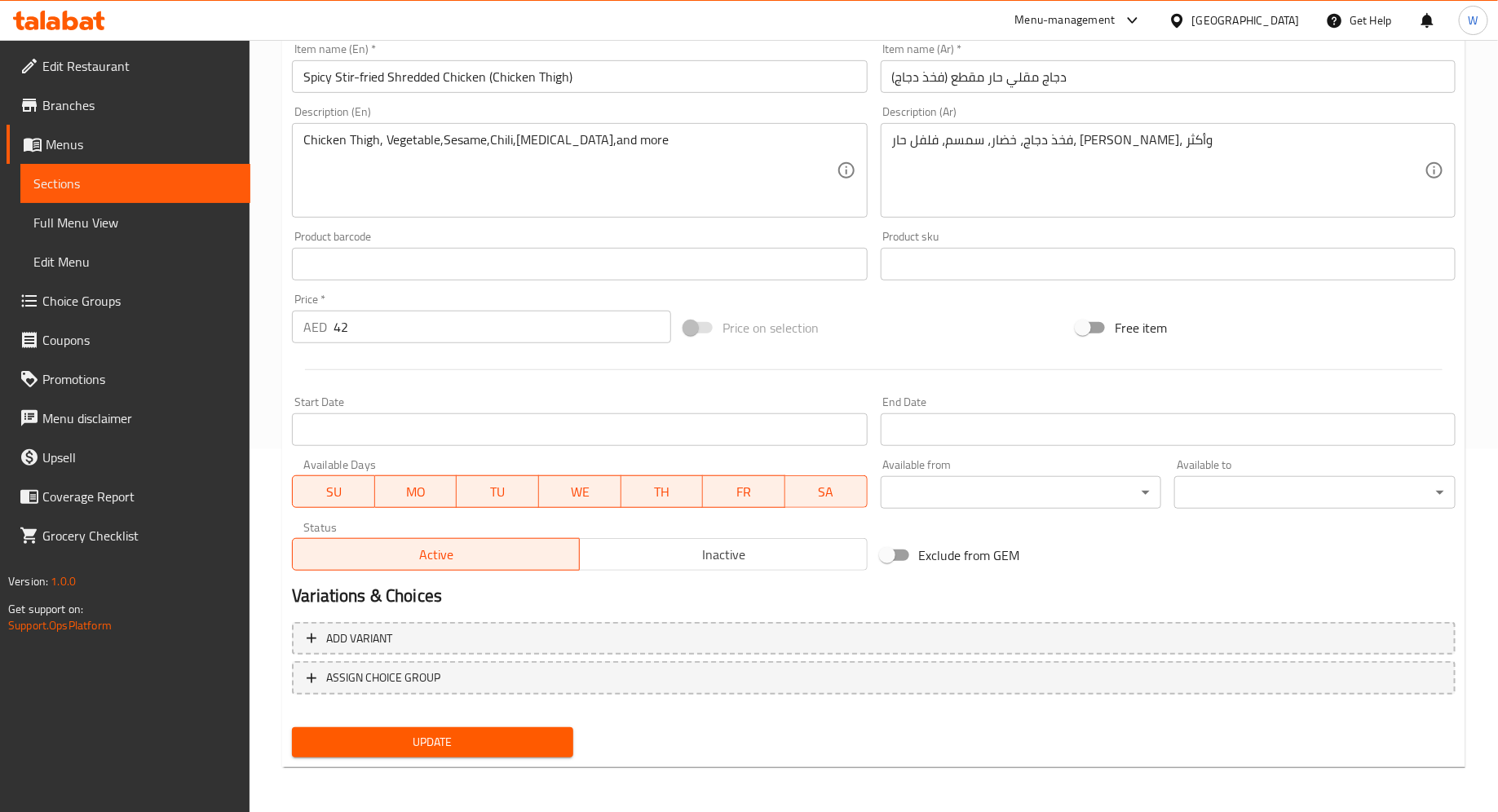
click at [454, 745] on span "Update" at bounding box center [432, 742] width 255 height 20
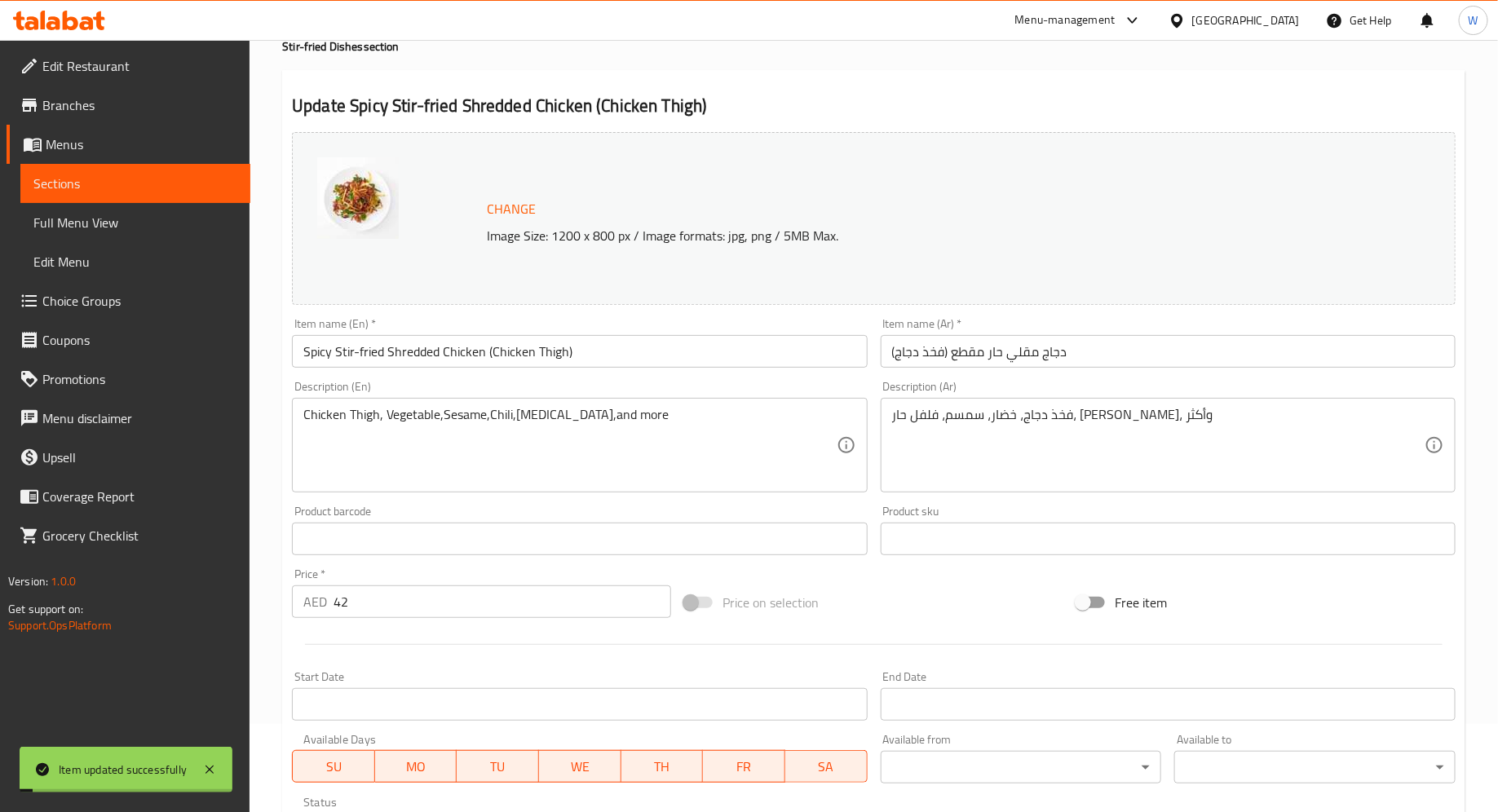
scroll to position [0, 0]
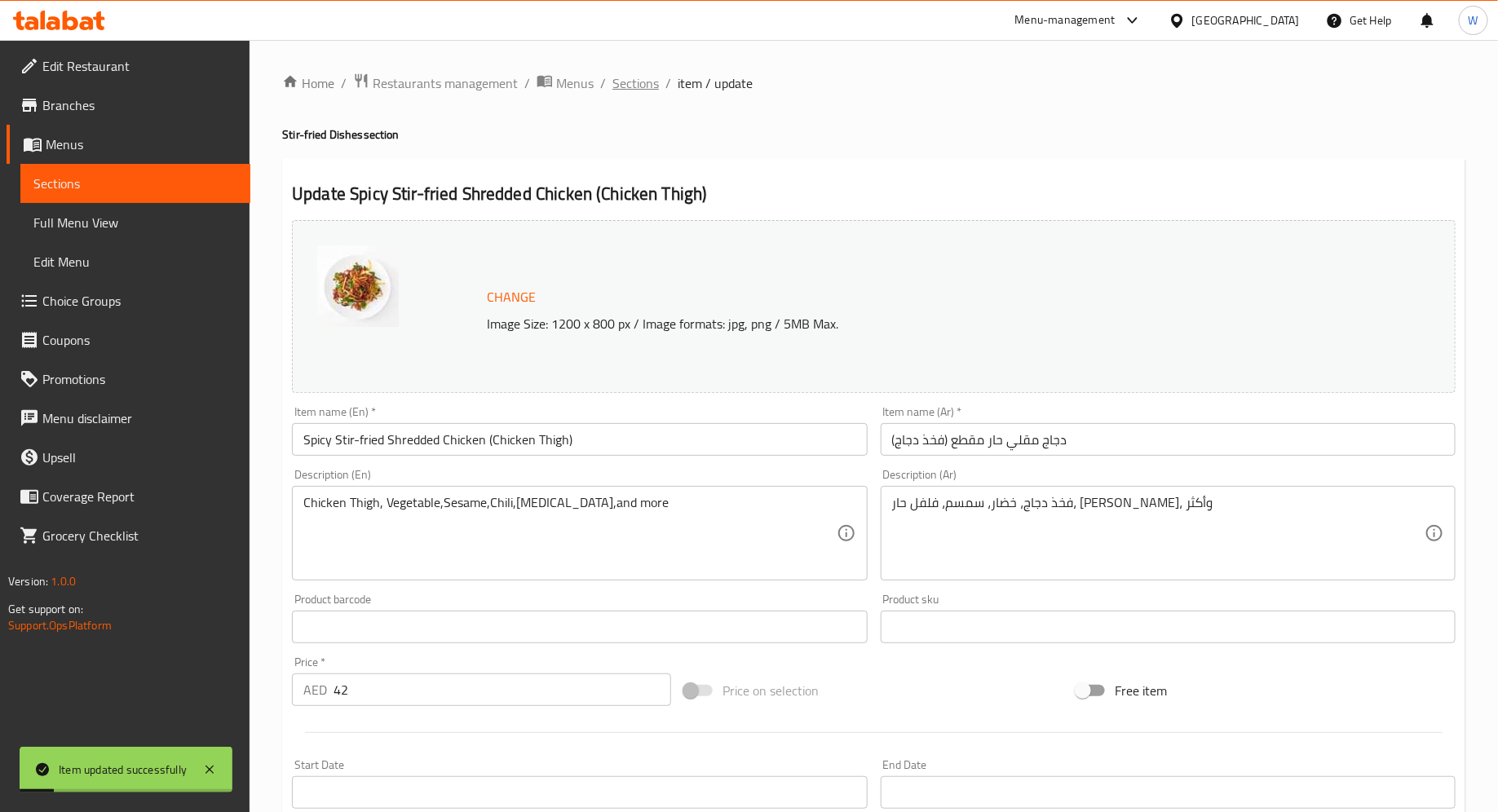
click at [641, 92] on span "Sections" at bounding box center [636, 83] width 46 height 20
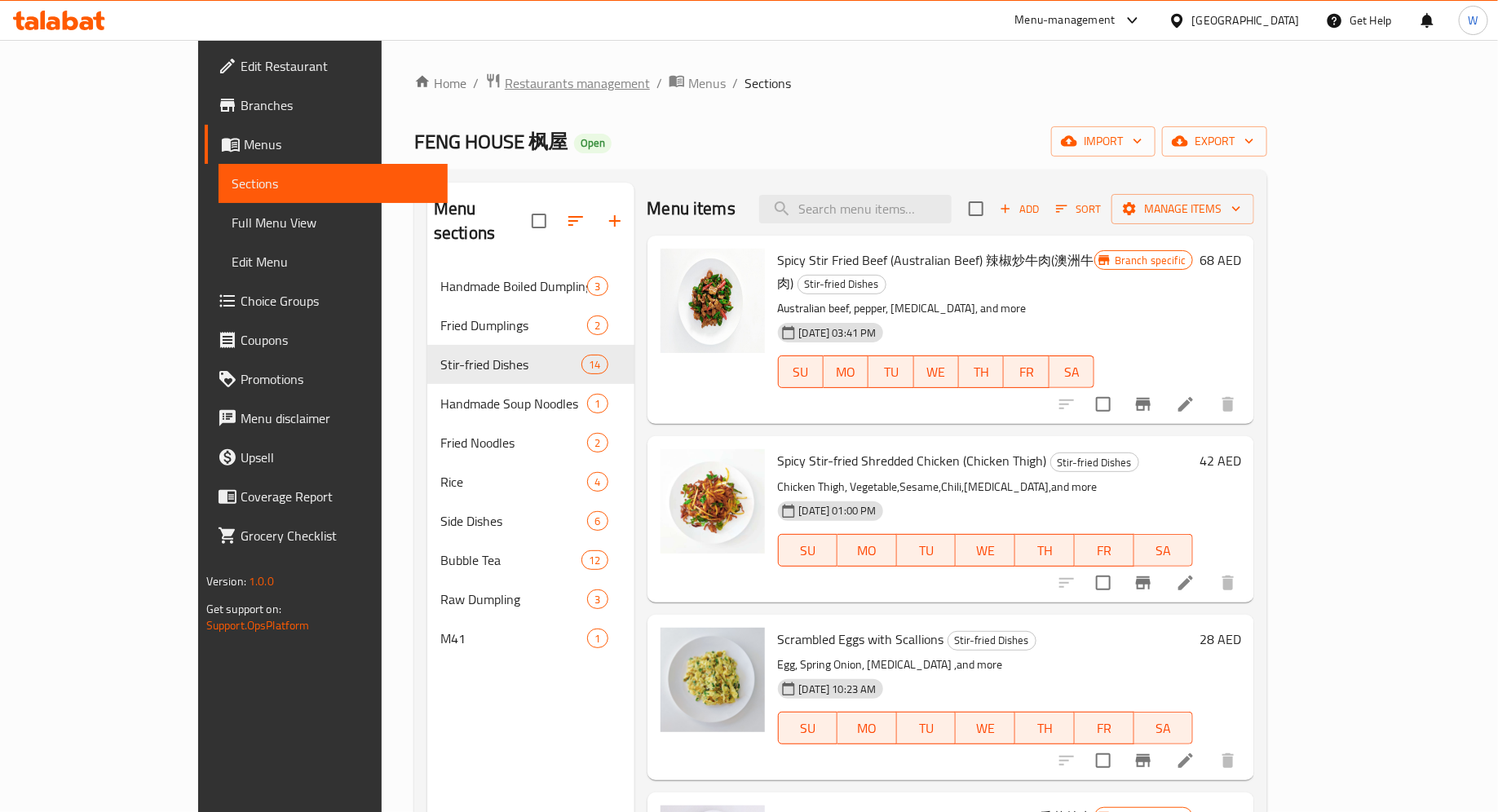
click at [505, 88] on span "Restaurants management" at bounding box center [578, 83] width 145 height 20
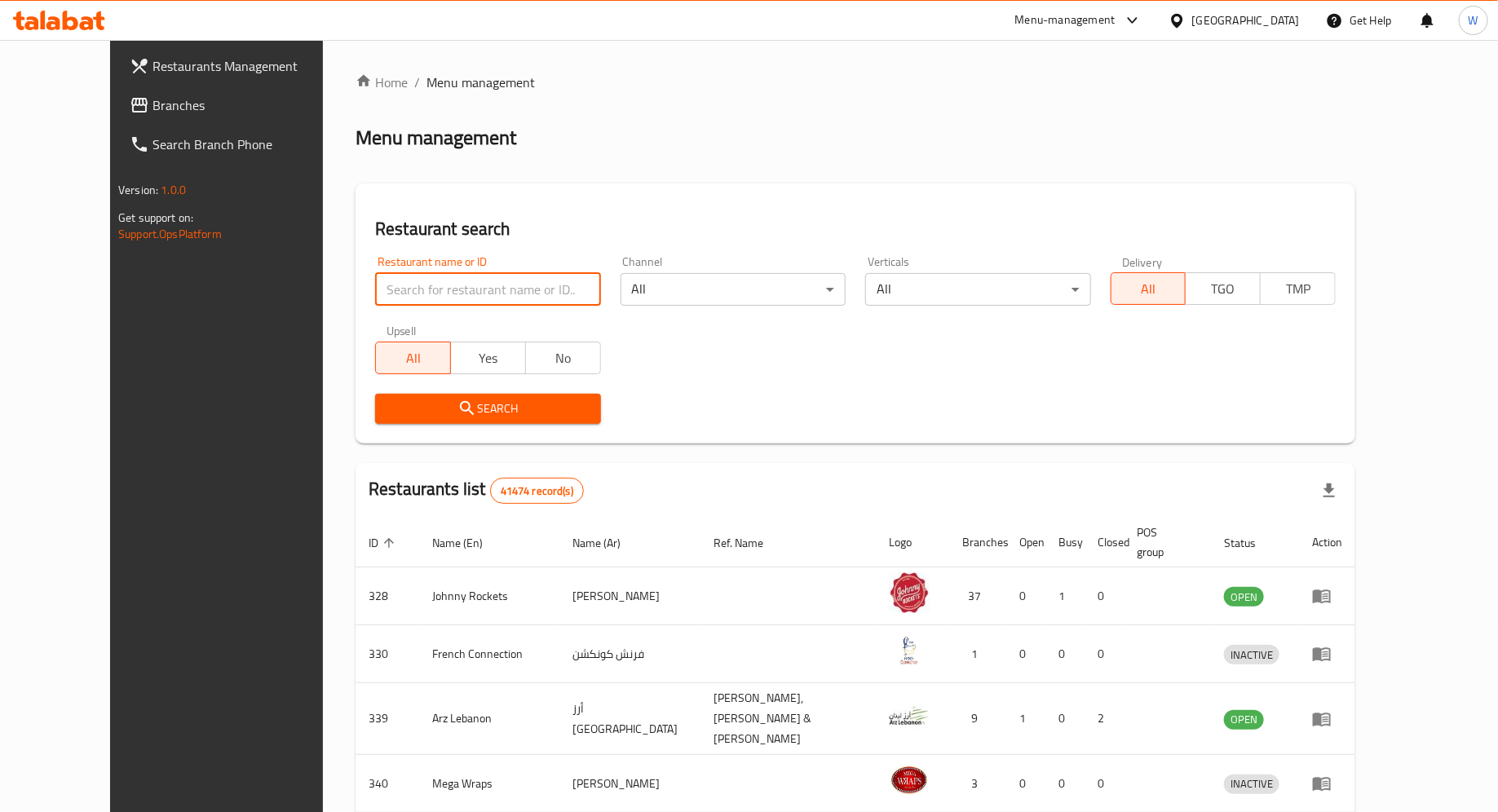
click at [467, 286] on div "Home / Menu management Menu management Restaurant search Restaurant name or ID …" at bounding box center [856, 644] width 1000 height 1143
click at [467, 286] on input "search" at bounding box center [488, 289] width 225 height 32
drag, startPoint x: 392, startPoint y: 293, endPoint x: 246, endPoint y: 287, distance: 146.1
click at [246, 287] on div "Restaurants Management Branches Search Branch Phone Version: 1.0.0 Get support …" at bounding box center [749, 644] width 1278 height 1209
type input "joyful canton"
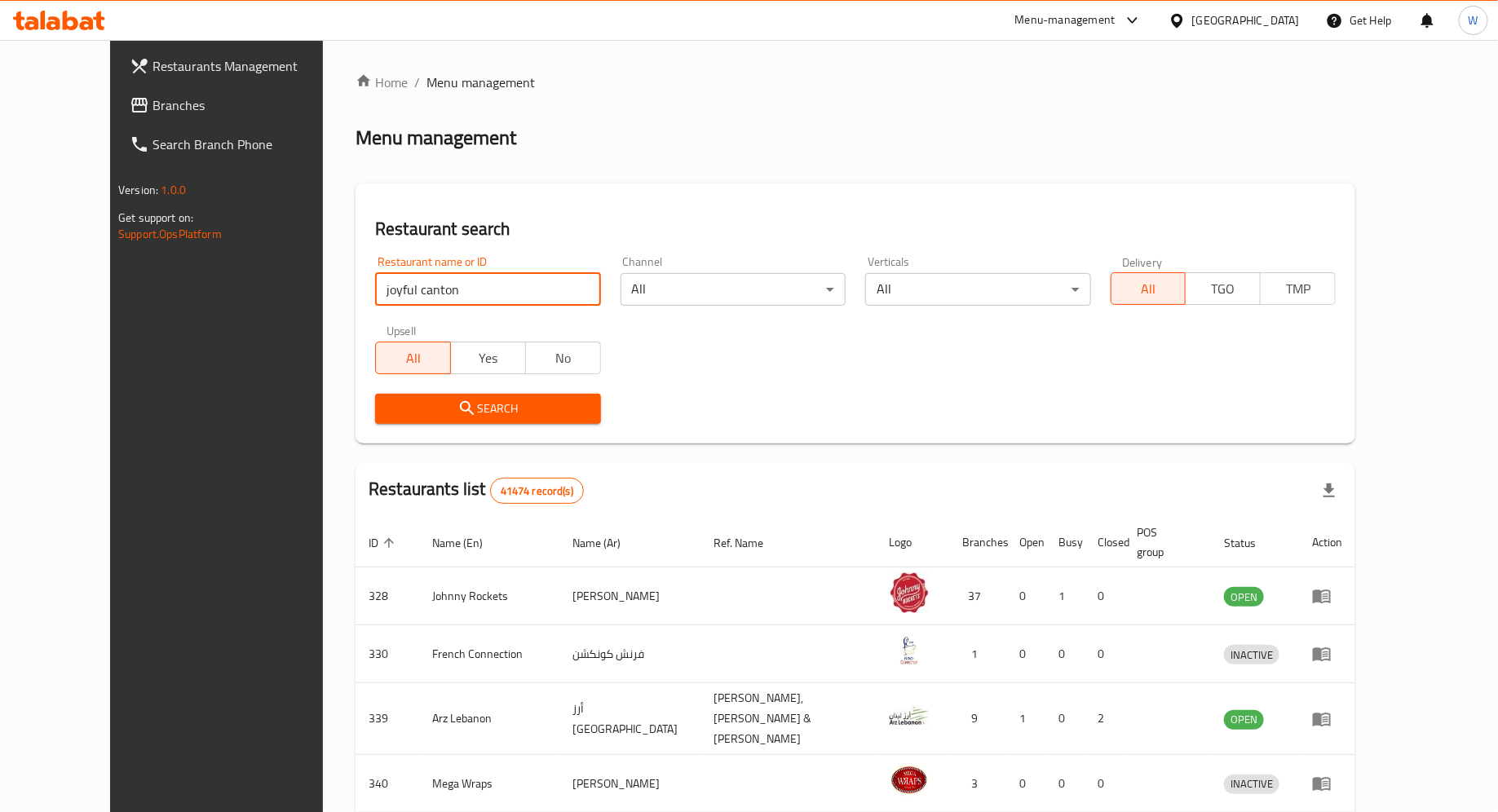
click button "Search" at bounding box center [488, 409] width 225 height 30
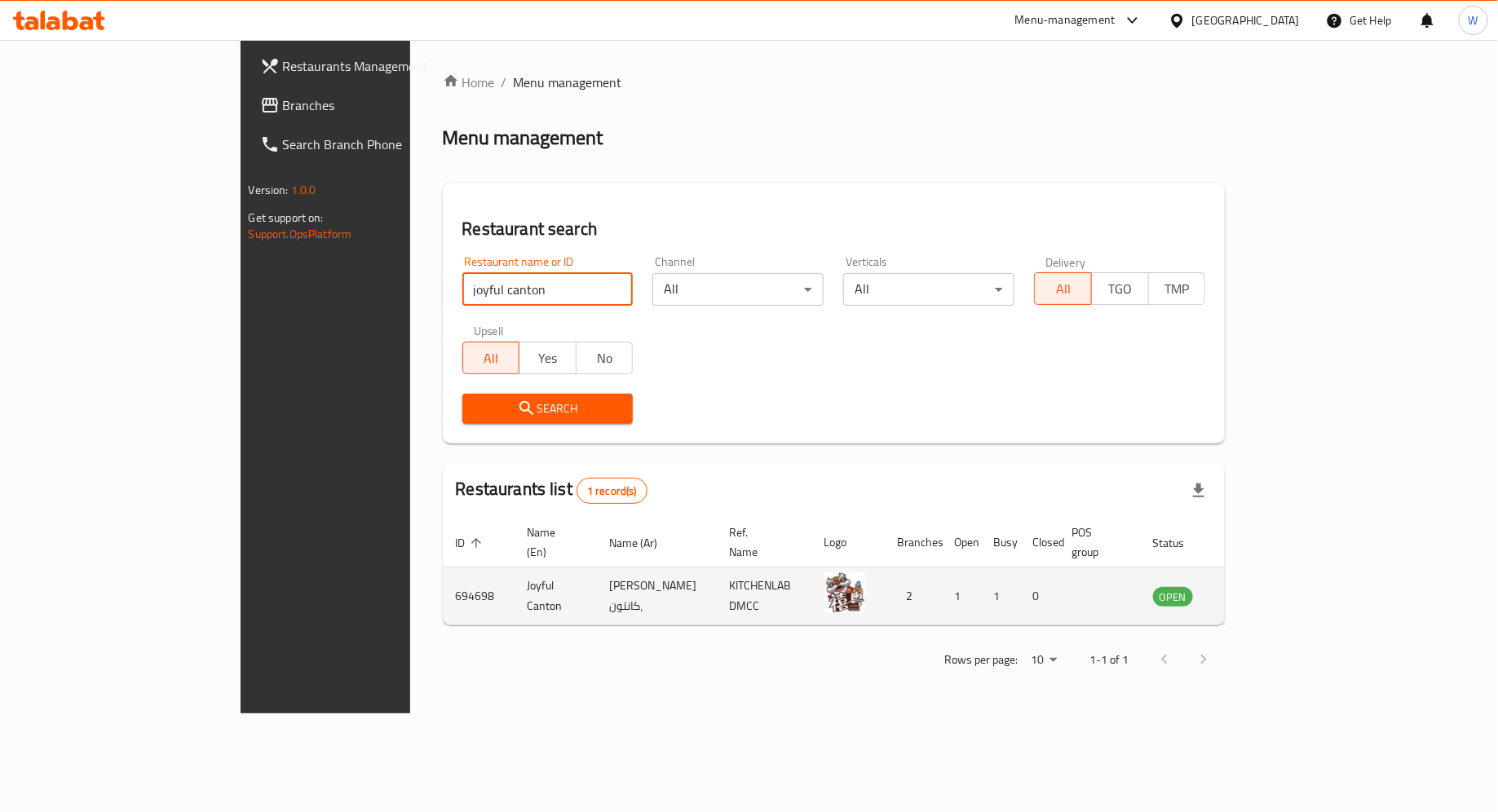
click at [1226, 574] on td "OPEN" at bounding box center [1182, 596] width 85 height 58
click at [1258, 586] on icon "enhanced table" at bounding box center [1248, 595] width 20 height 20
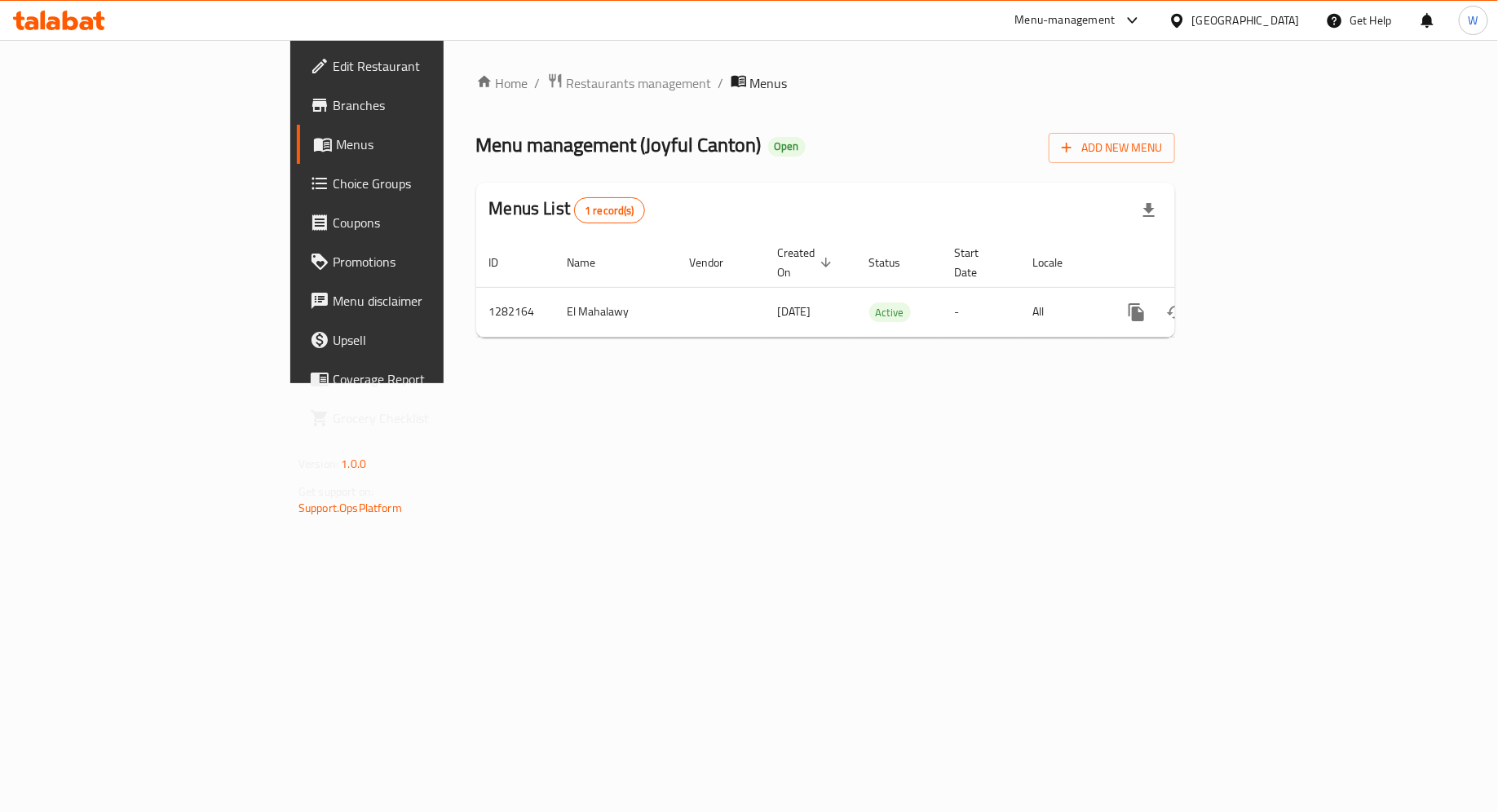
click at [333, 64] on span "Edit Restaurant" at bounding box center [430, 66] width 195 height 20
